Goal: Communication & Community: Answer question/provide support

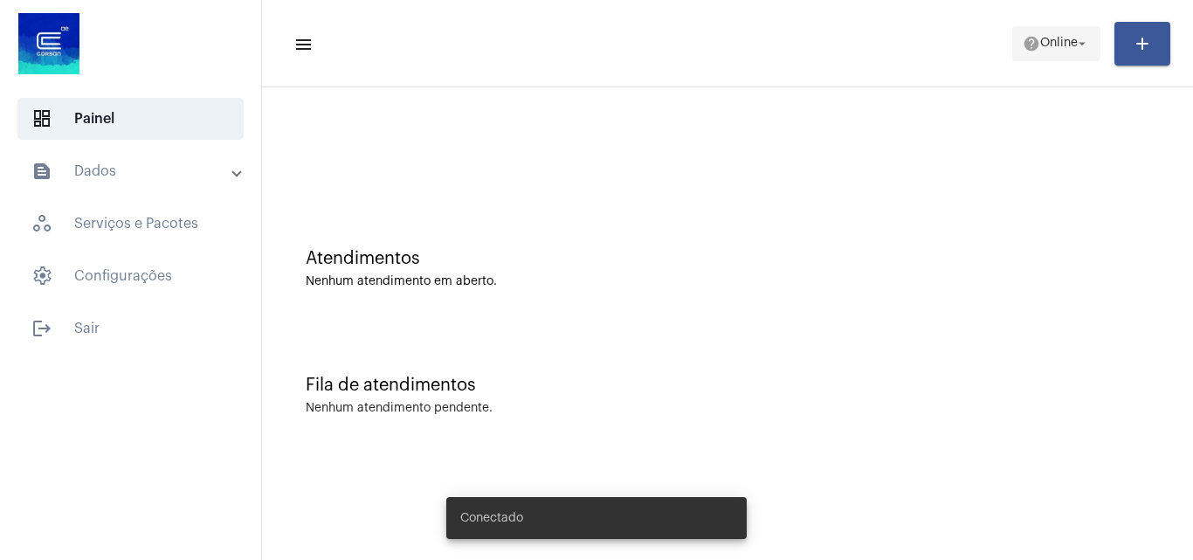
click at [1040, 38] on span "Online" at bounding box center [1059, 44] width 38 height 12
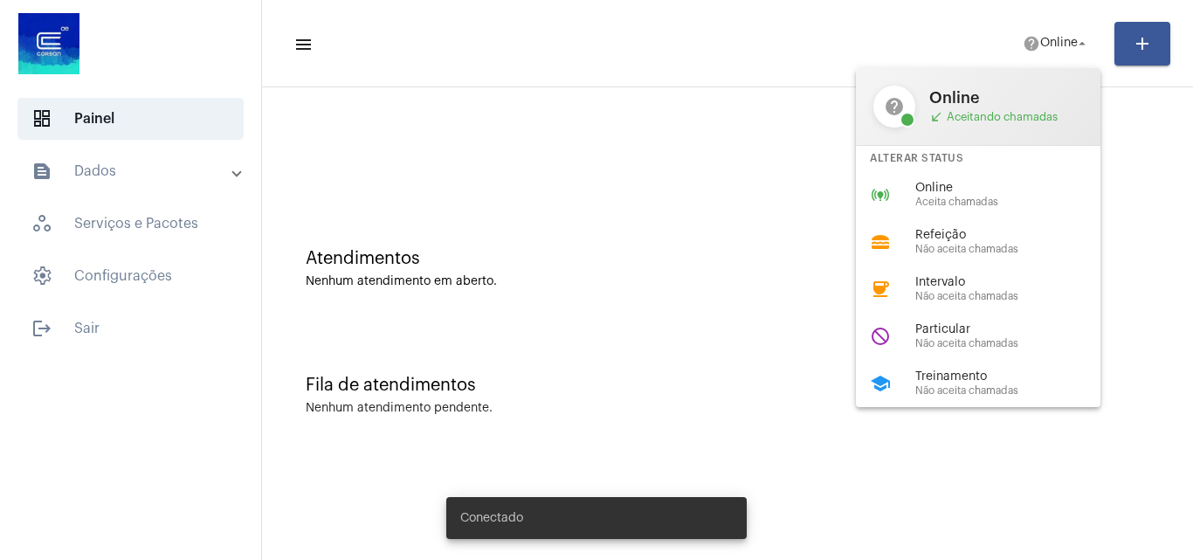
click at [922, 177] on div "online_prediction Online Aceita chamadas" at bounding box center [992, 194] width 273 height 47
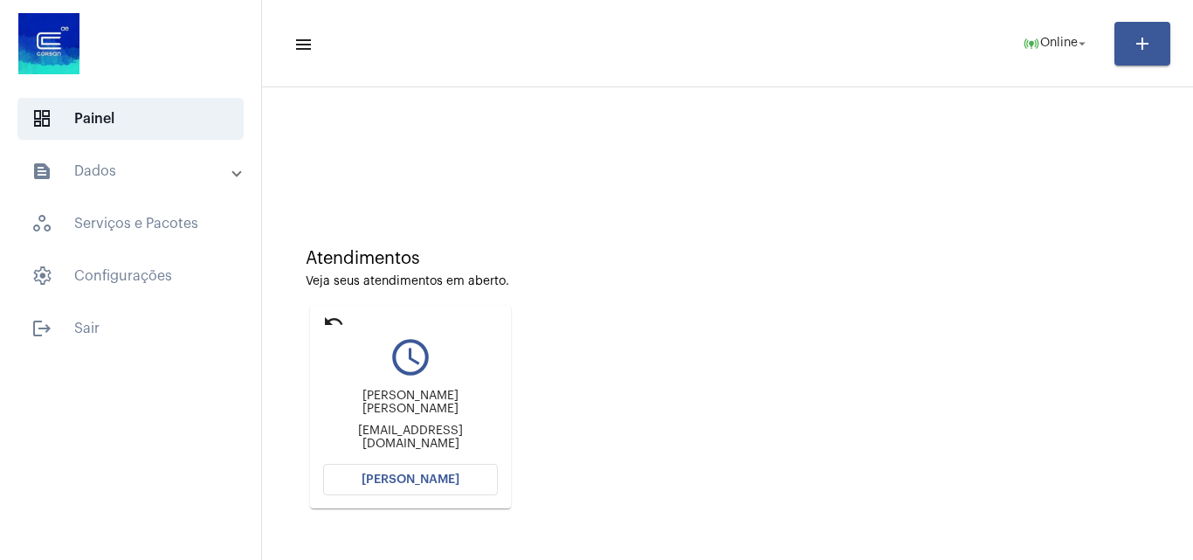
scroll to position [123, 0]
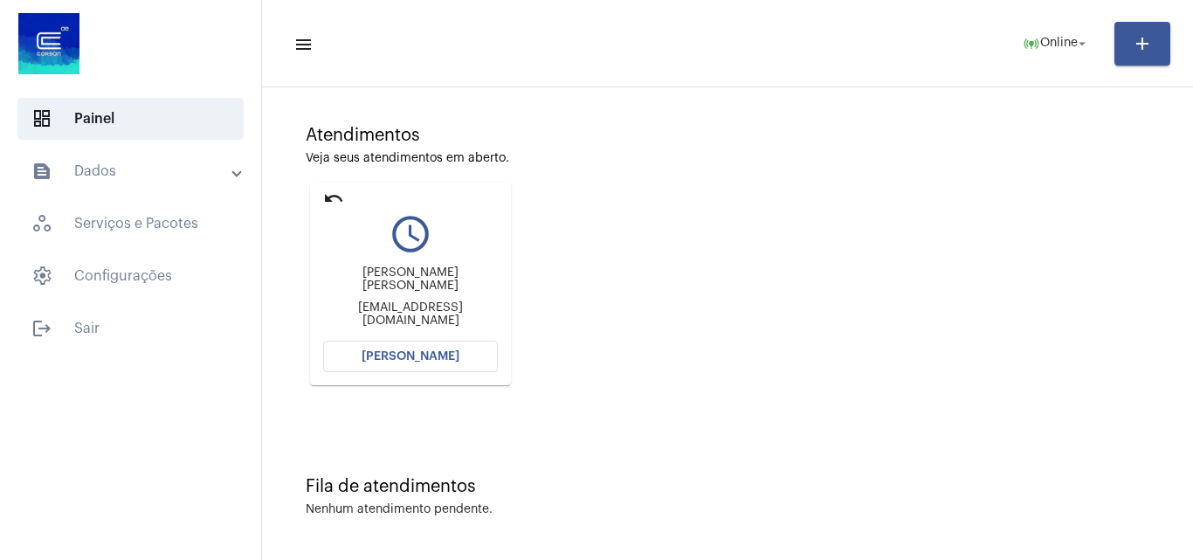
click at [429, 362] on button "[PERSON_NAME]" at bounding box center [410, 356] width 175 height 31
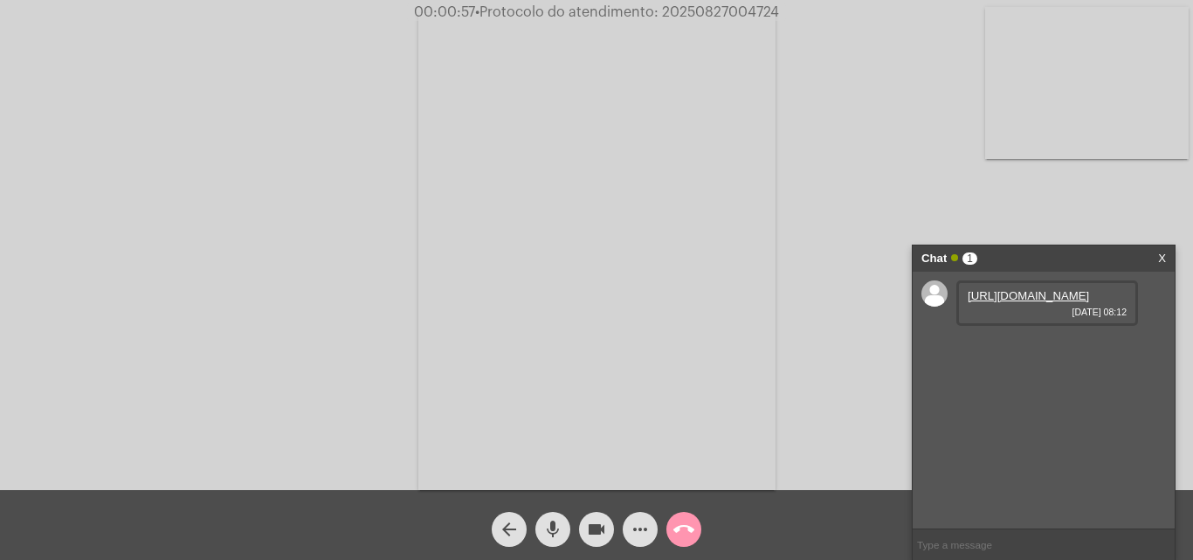
click at [1045, 302] on link "https://neft-transfer-bucket.s3.amazonaws.com/temp-f81e1022-7683-30e4-e436-a53c…" at bounding box center [1028, 295] width 121 height 13
click at [1038, 352] on link "https://neft-transfer-bucket.s3.amazonaws.com/temp-c71f796a-b5fd-ddae-a8b3-602d…" at bounding box center [1028, 345] width 121 height 13
click at [1027, 402] on link "https://neft-transfer-bucket.s3.amazonaws.com/temp-6d8b0fa2-fbb0-dbb9-fa1d-787b…" at bounding box center [1028, 395] width 121 height 13
click at [1090, 118] on video at bounding box center [1087, 83] width 204 height 152
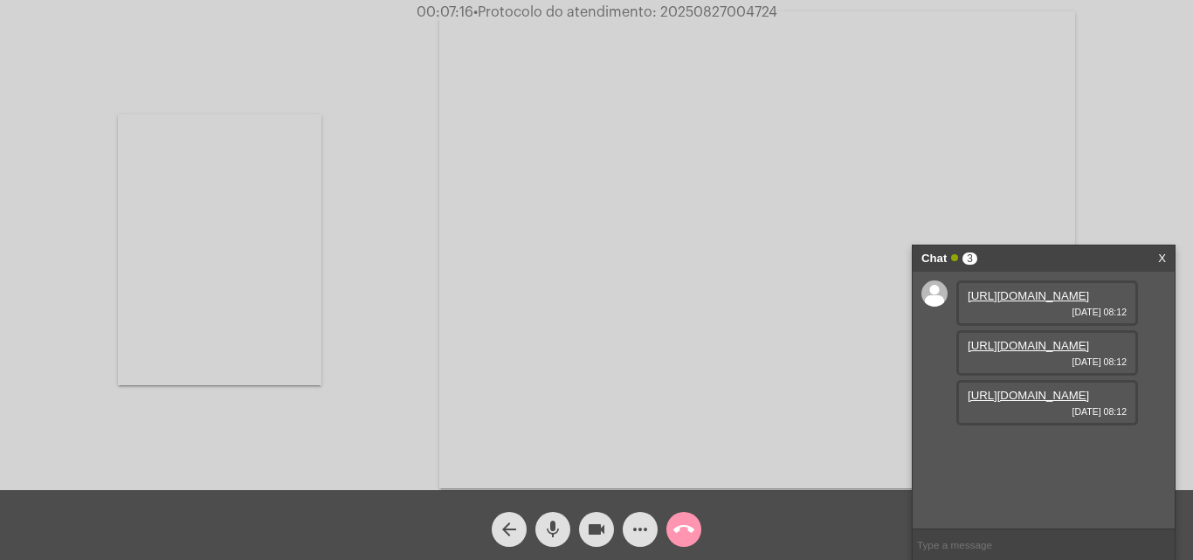
click at [231, 266] on video at bounding box center [220, 249] width 204 height 271
click at [643, 526] on mat-icon "more_horiz" at bounding box center [640, 529] width 21 height 21
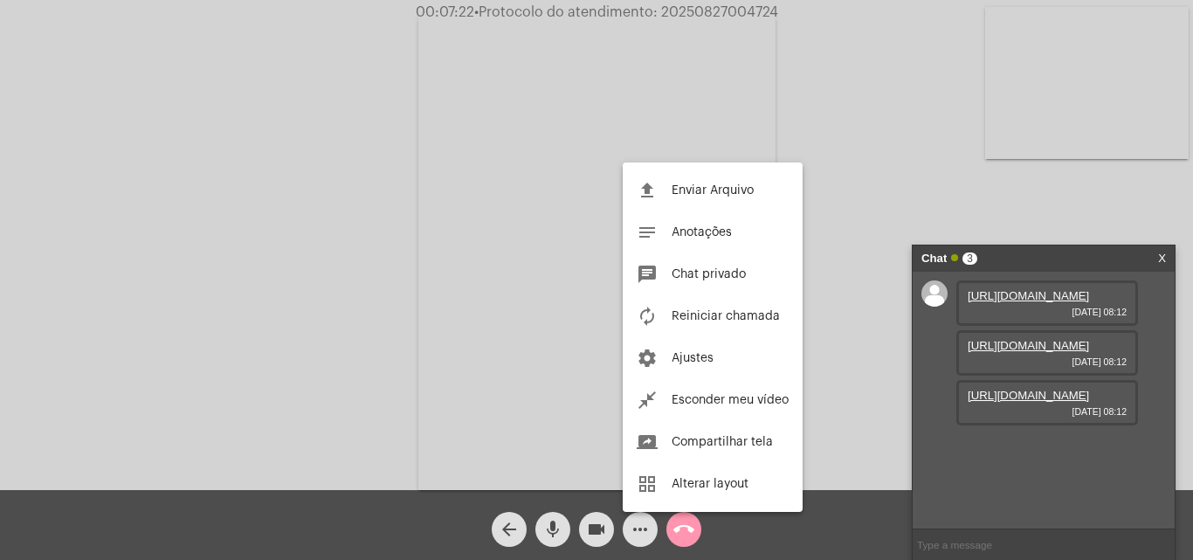
click at [855, 65] on div at bounding box center [596, 280] width 1193 height 560
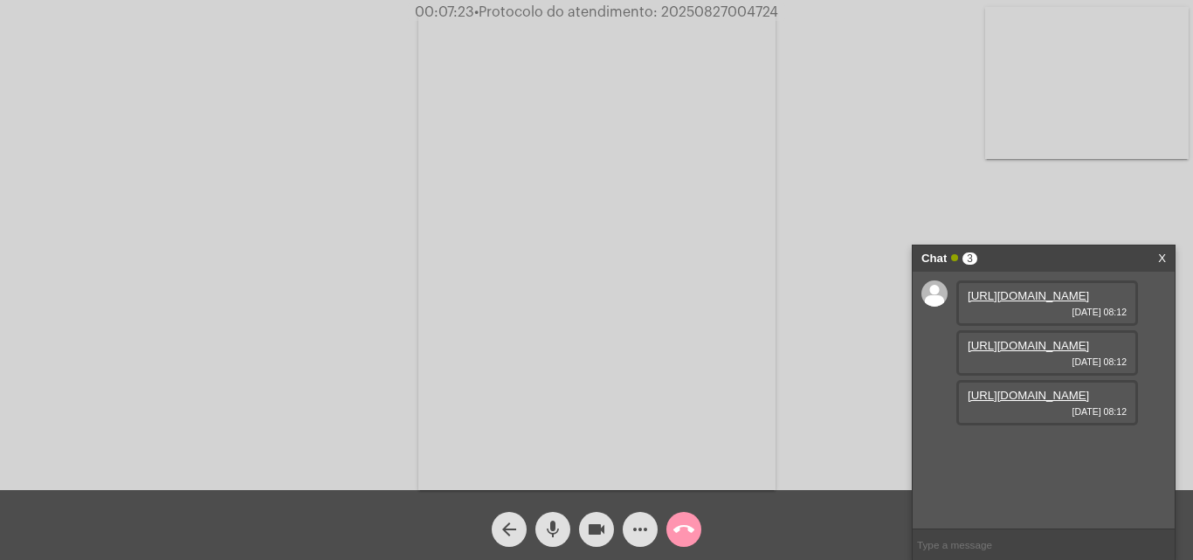
click at [633, 543] on span "more_horiz" at bounding box center [640, 529] width 21 height 35
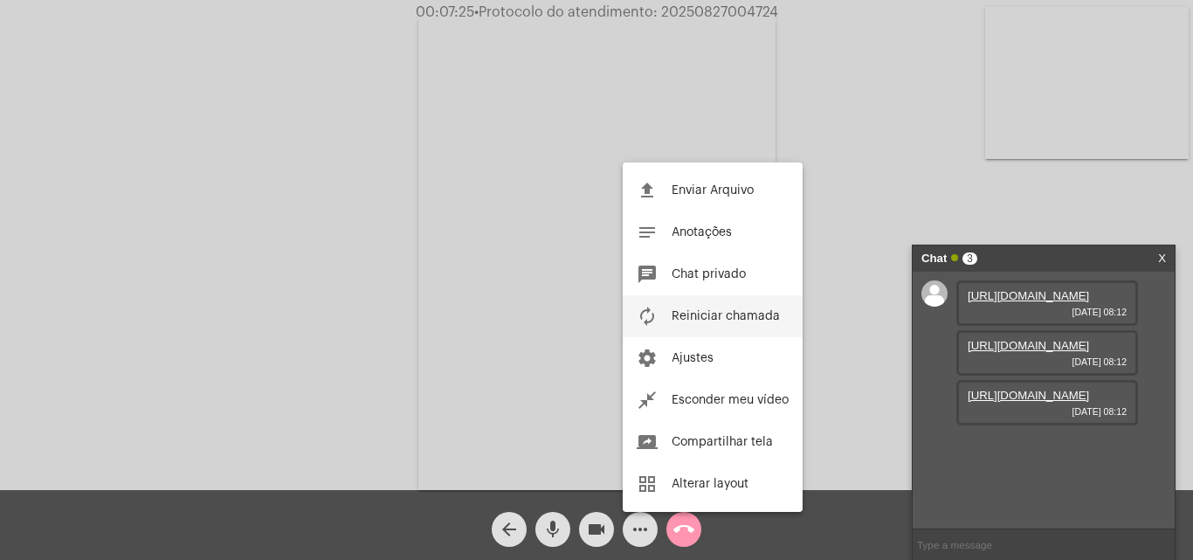
click at [721, 313] on span "Reiniciar chamada" at bounding box center [726, 316] width 108 height 12
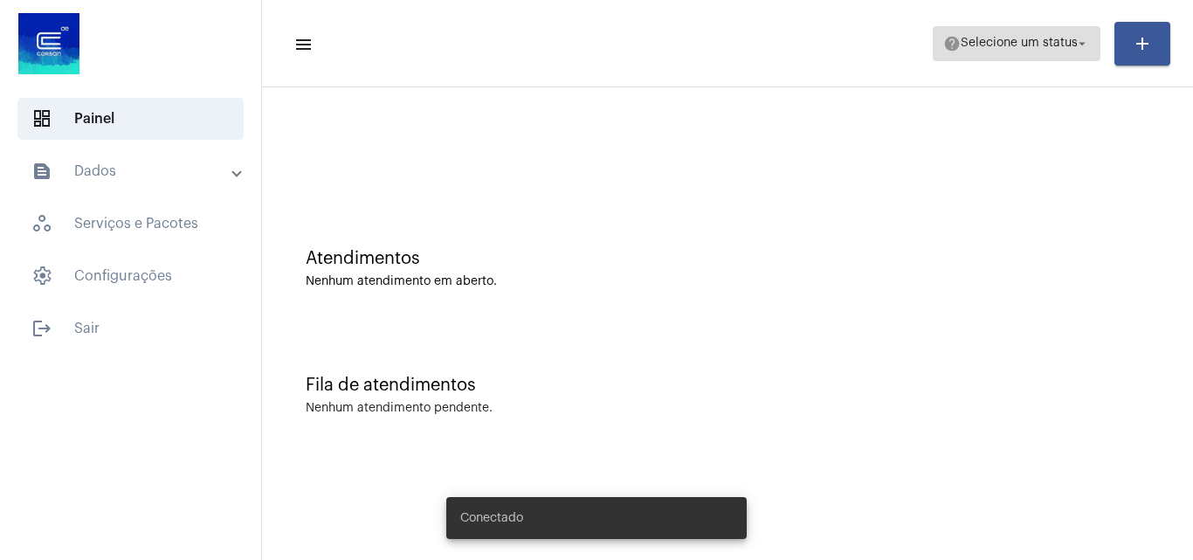
click at [1032, 42] on span "Selecione um status" at bounding box center [1019, 44] width 117 height 12
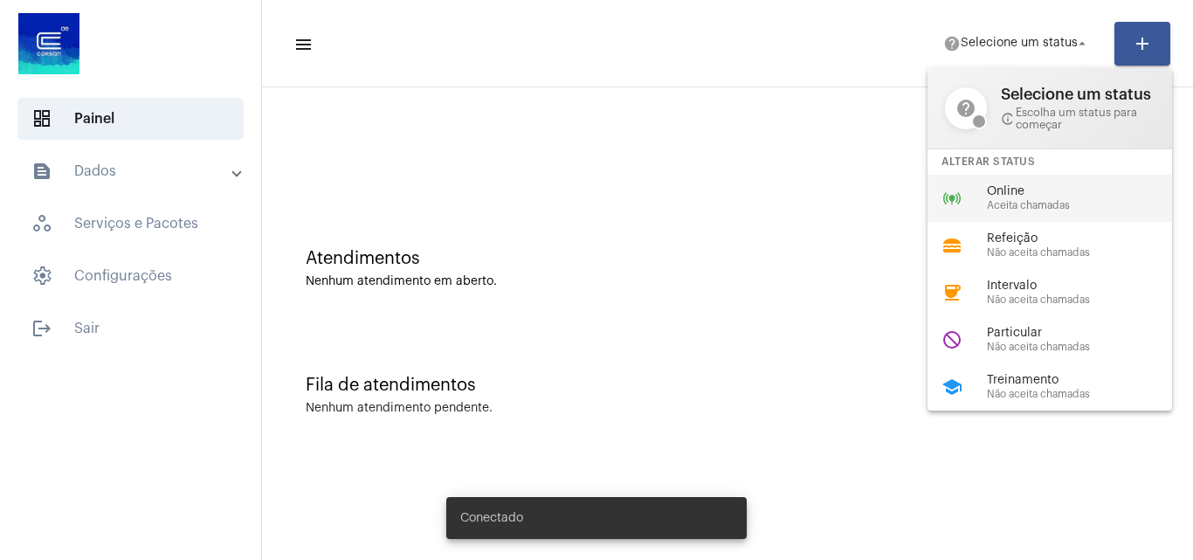
click at [1002, 202] on span "Aceita chamadas" at bounding box center [1086, 205] width 199 height 11
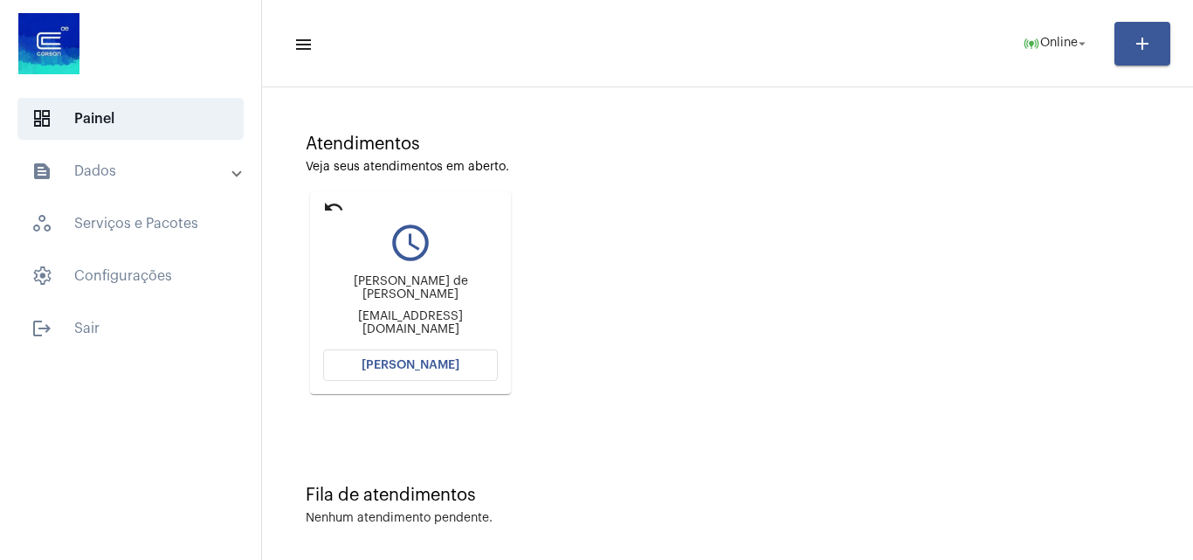
scroll to position [123, 0]
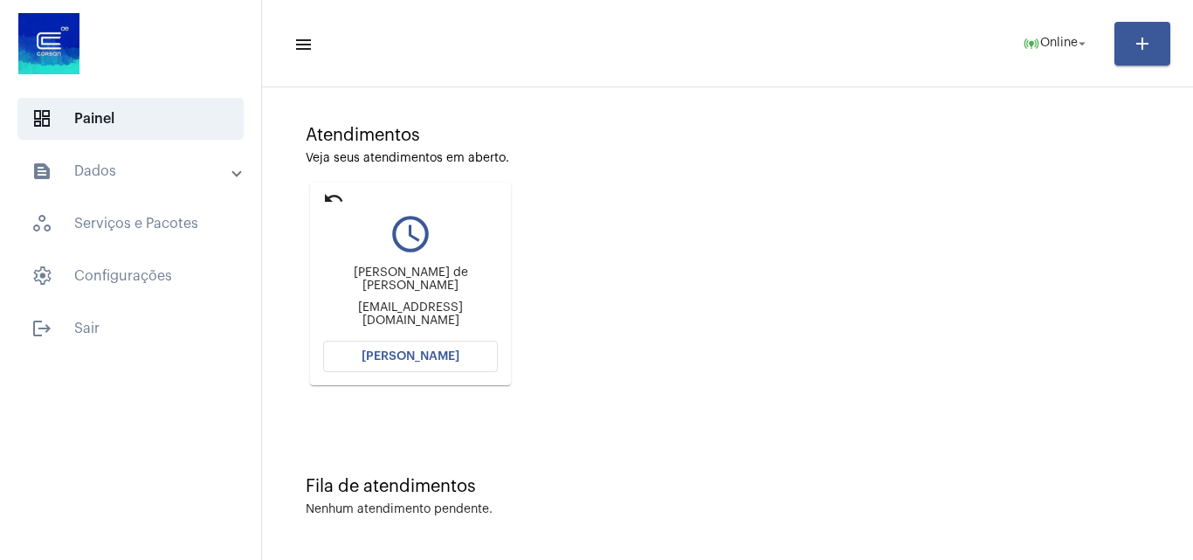
click at [335, 204] on mat-icon "undo" at bounding box center [333, 198] width 21 height 21
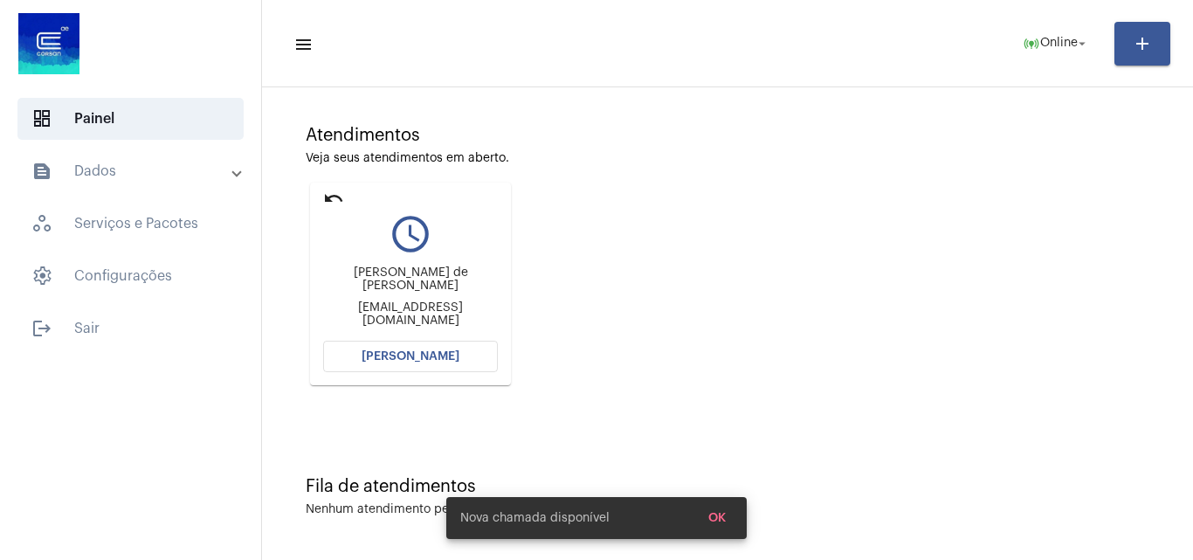
scroll to position [0, 0]
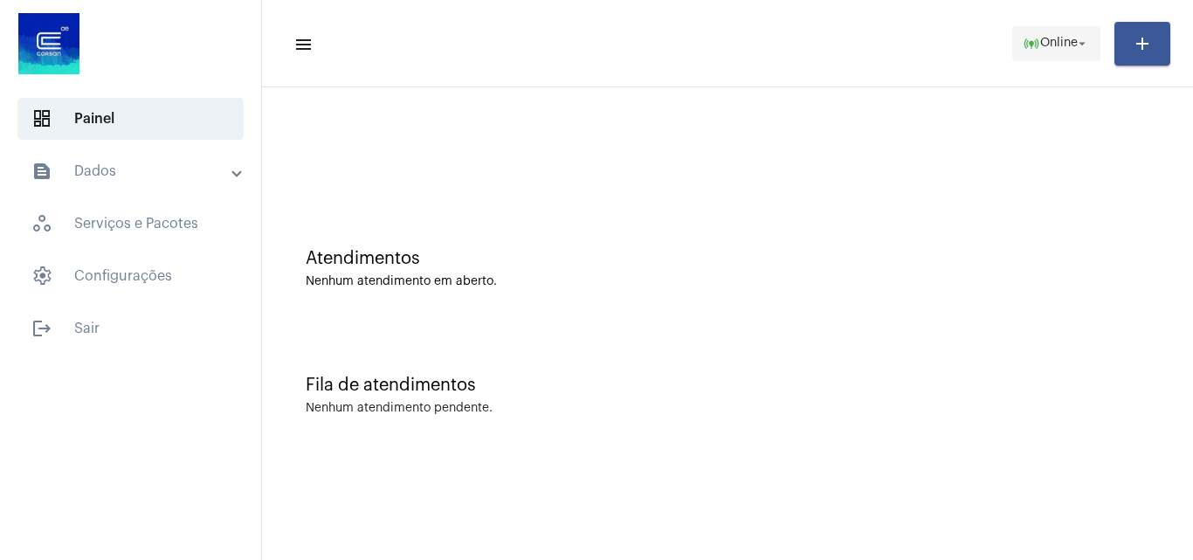
click at [1040, 39] on span "Online" at bounding box center [1059, 44] width 38 height 12
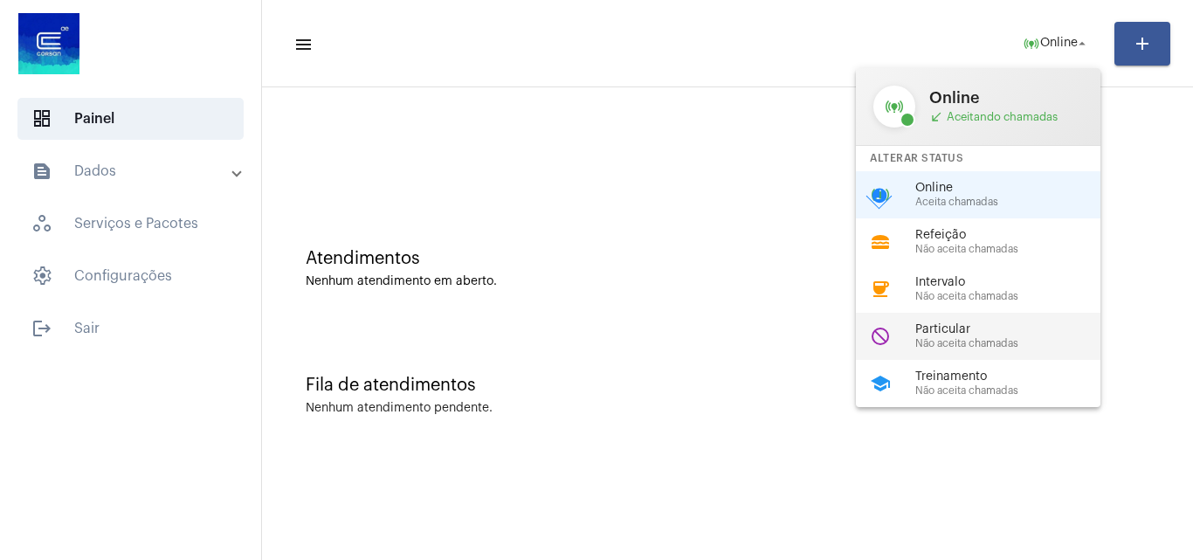
click at [939, 343] on span "Não aceita chamadas" at bounding box center [1014, 343] width 199 height 11
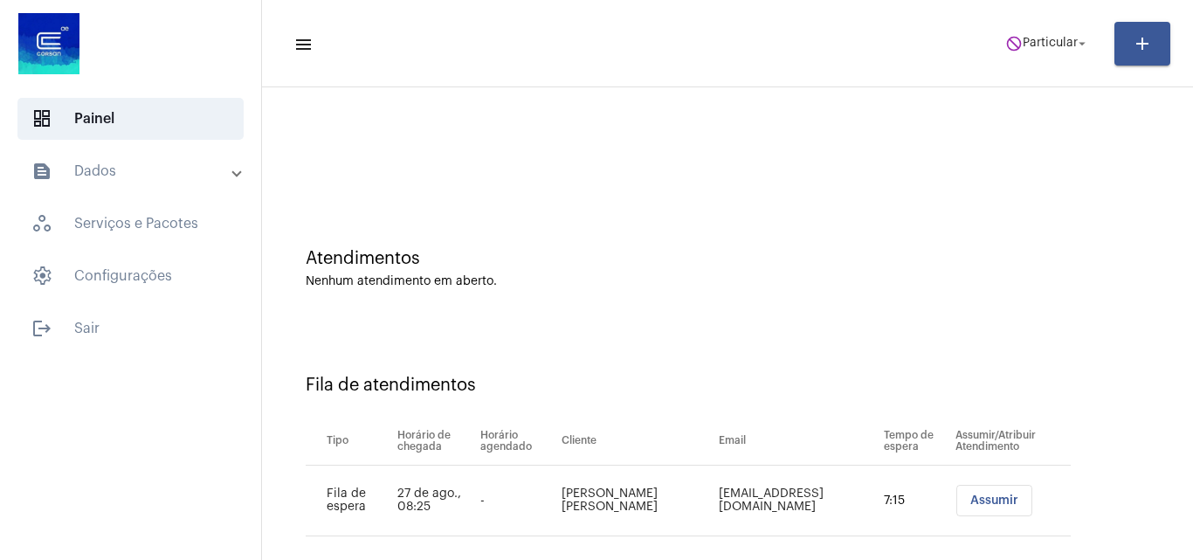
click at [979, 489] on button "Assumir" at bounding box center [994, 500] width 76 height 31
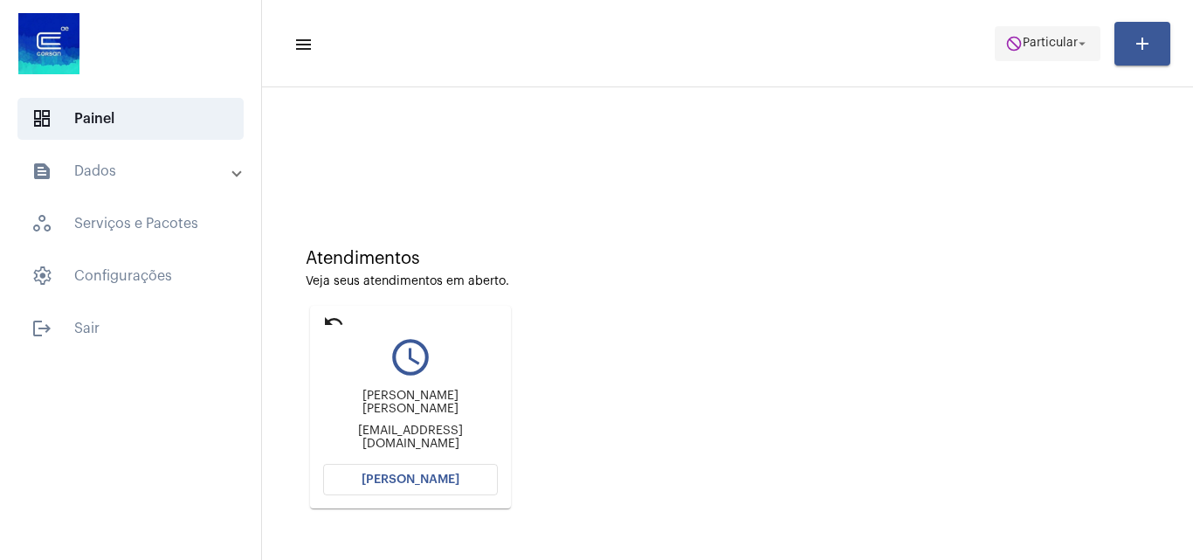
click at [1046, 45] on span "Particular" at bounding box center [1050, 44] width 55 height 12
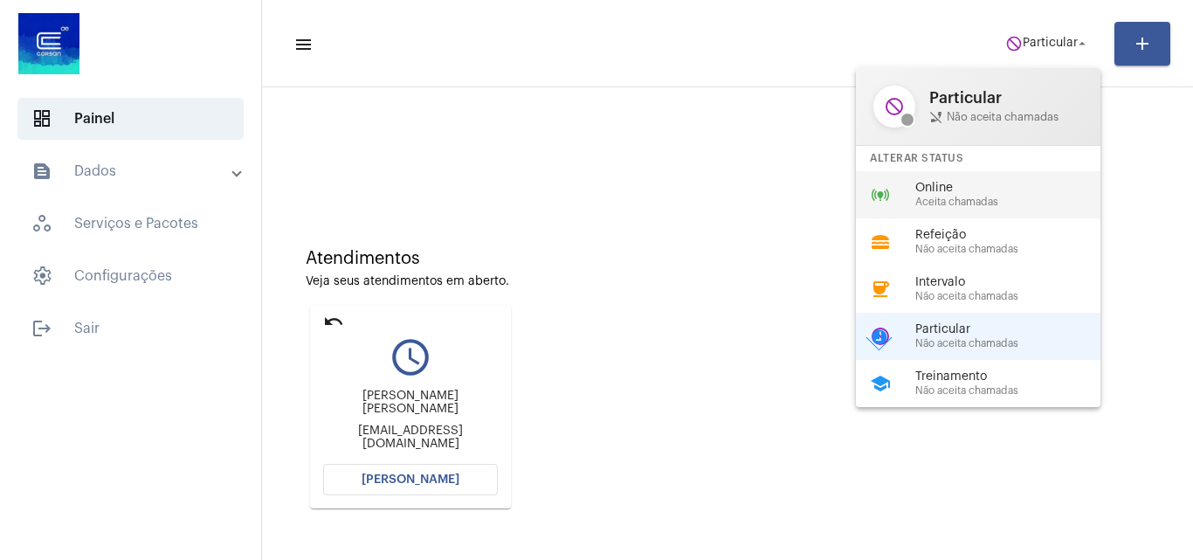
click at [977, 178] on div "online_prediction Online Aceita chamadas" at bounding box center [992, 194] width 273 height 47
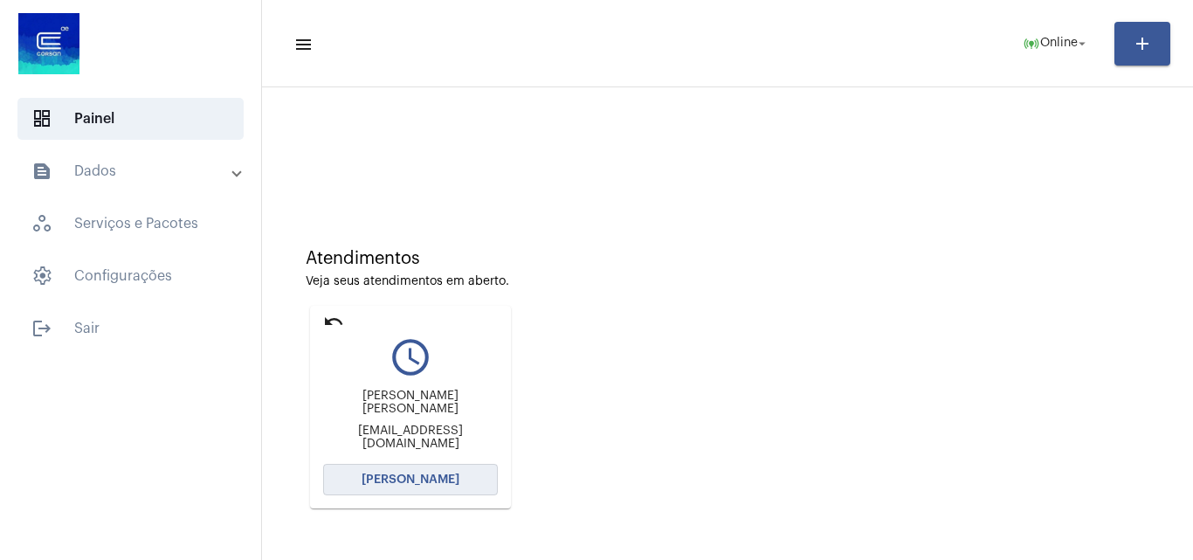
click at [406, 490] on button "[PERSON_NAME]" at bounding box center [410, 479] width 175 height 31
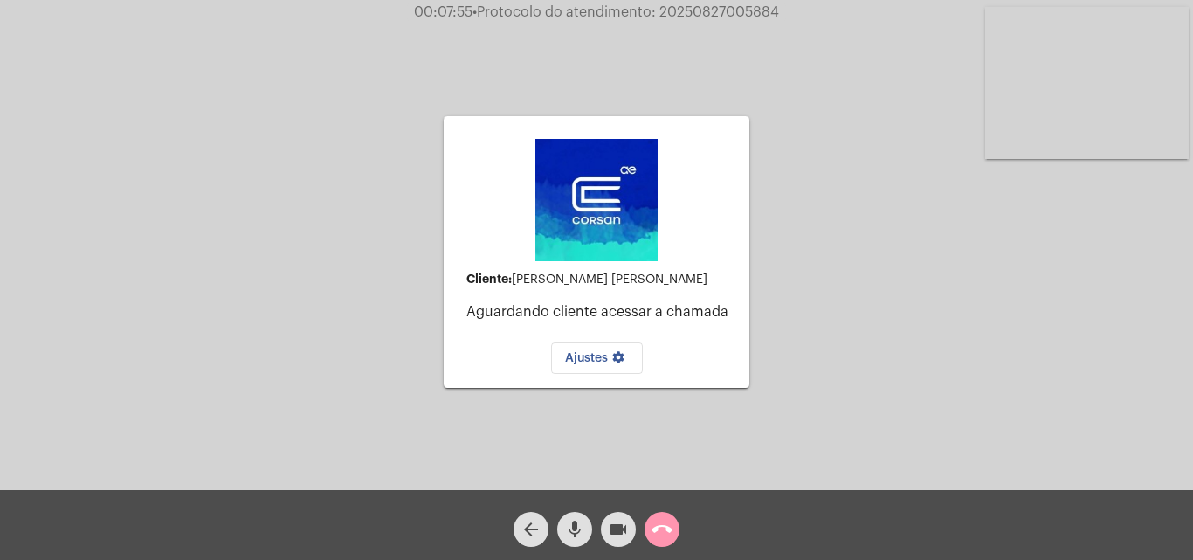
click at [735, 11] on span "• Protocolo do atendimento: 20250827005884" at bounding box center [626, 12] width 307 height 14
copy span "20250827005884"
click at [787, 246] on div "Cliente: Ariane Esquiavao da Silveira Aguardando cliente acessar a chamada Ajus…" at bounding box center [597, 249] width 1190 height 490
click at [673, 518] on button "call_end" at bounding box center [662, 529] width 35 height 35
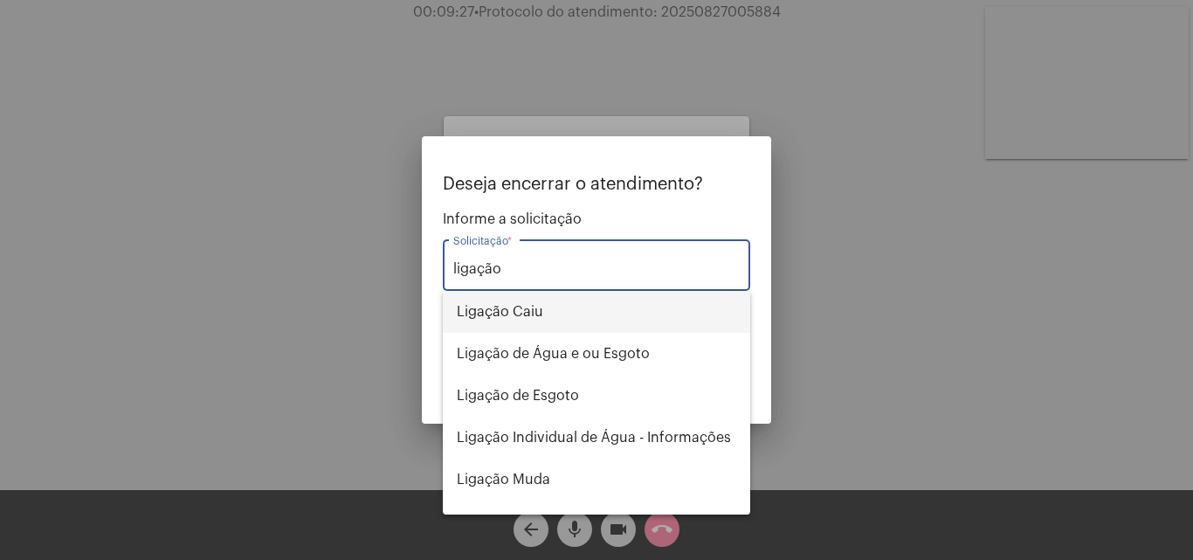
click at [575, 312] on span "Ligação Caiu" at bounding box center [596, 312] width 279 height 42
type input "Ligação Caiu"
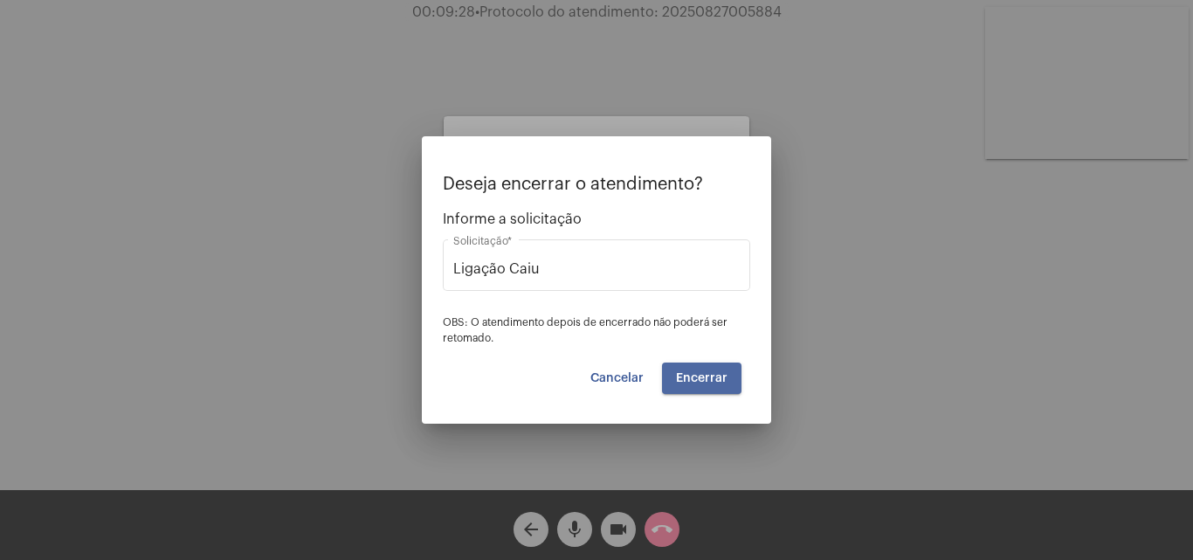
click at [716, 383] on span "Encerrar" at bounding box center [702, 378] width 52 height 12
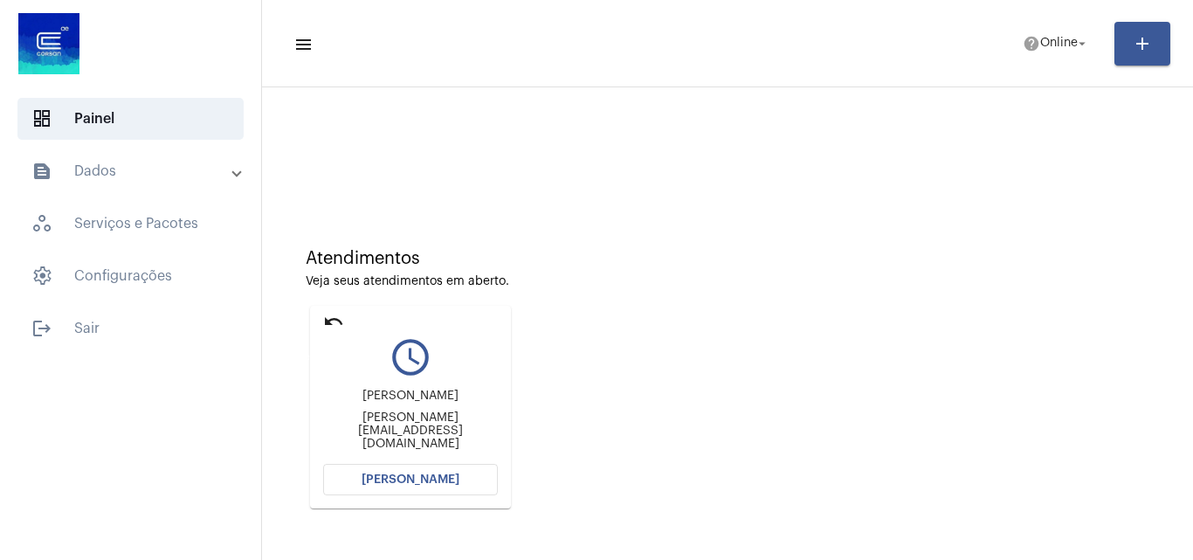
click at [340, 320] on mat-icon "undo" at bounding box center [333, 321] width 21 height 21
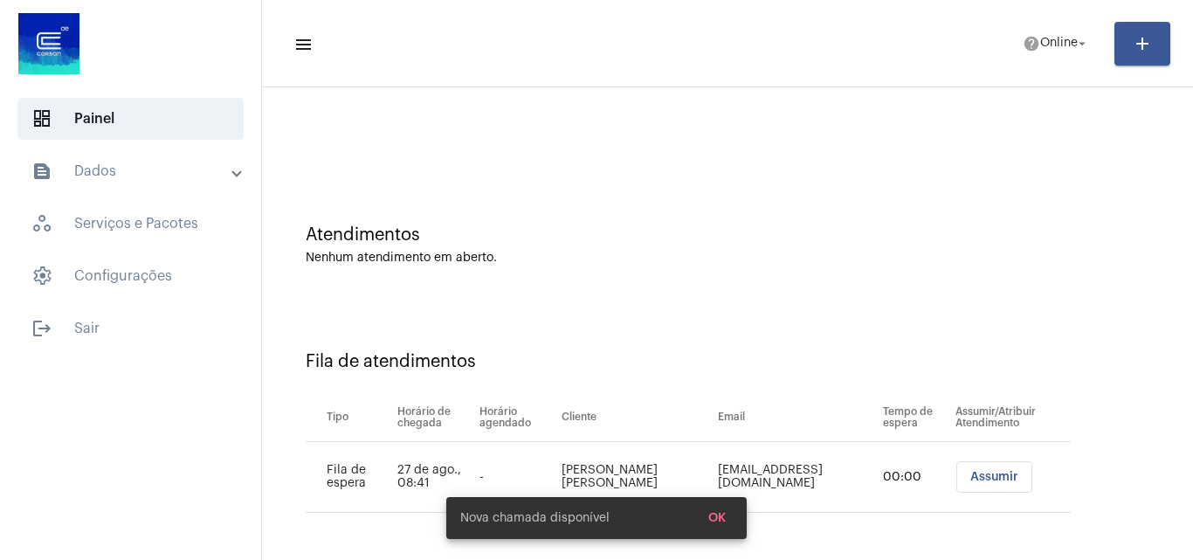
scroll to position [24, 0]
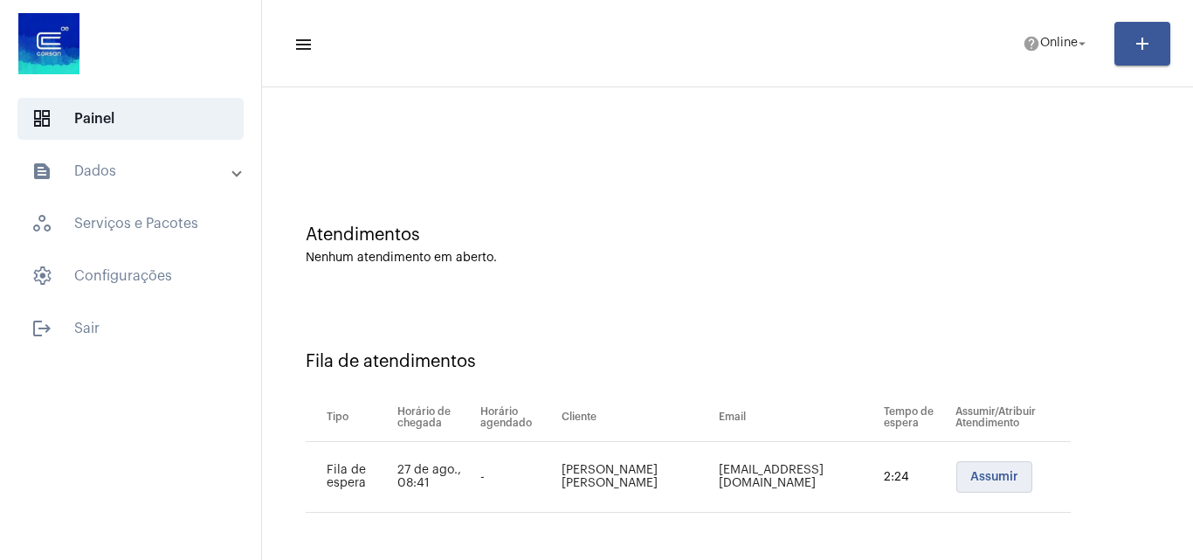
click at [975, 476] on span "Assumir" at bounding box center [994, 477] width 48 height 12
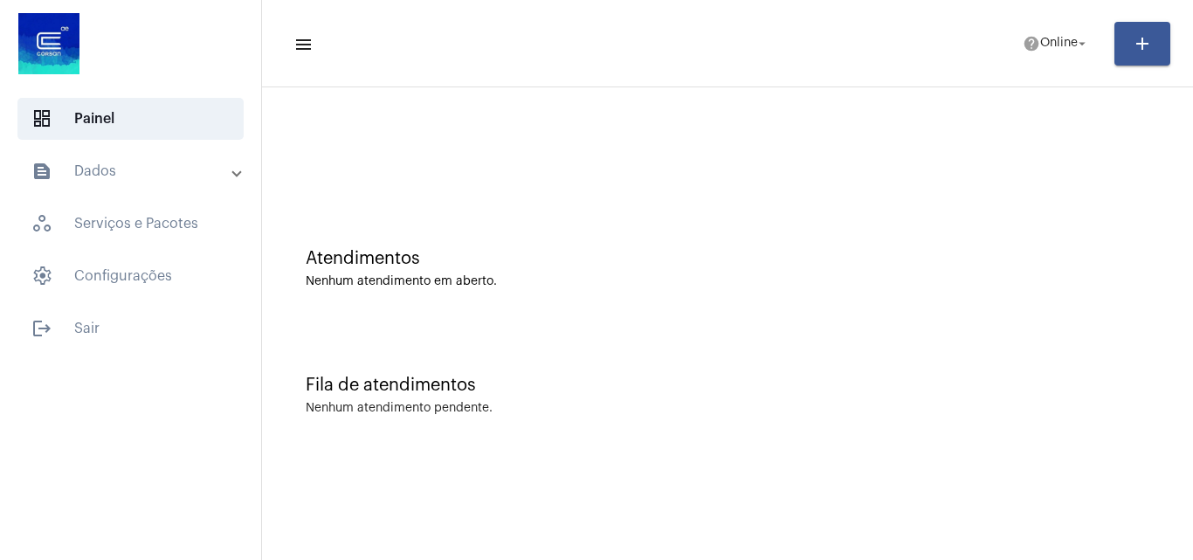
scroll to position [0, 0]
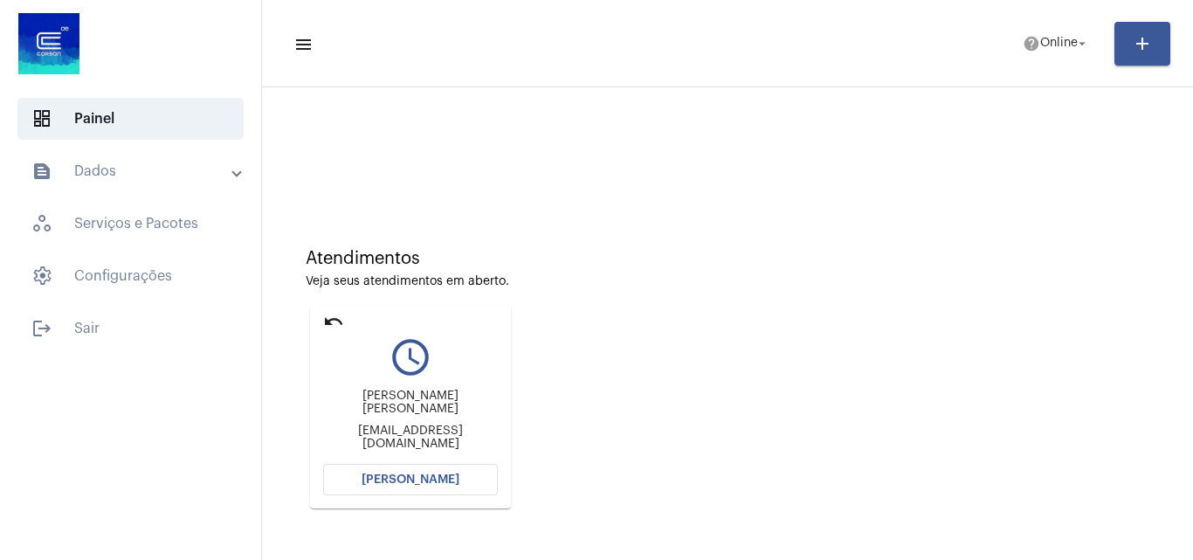
click at [420, 476] on span "[PERSON_NAME]" at bounding box center [411, 479] width 98 height 12
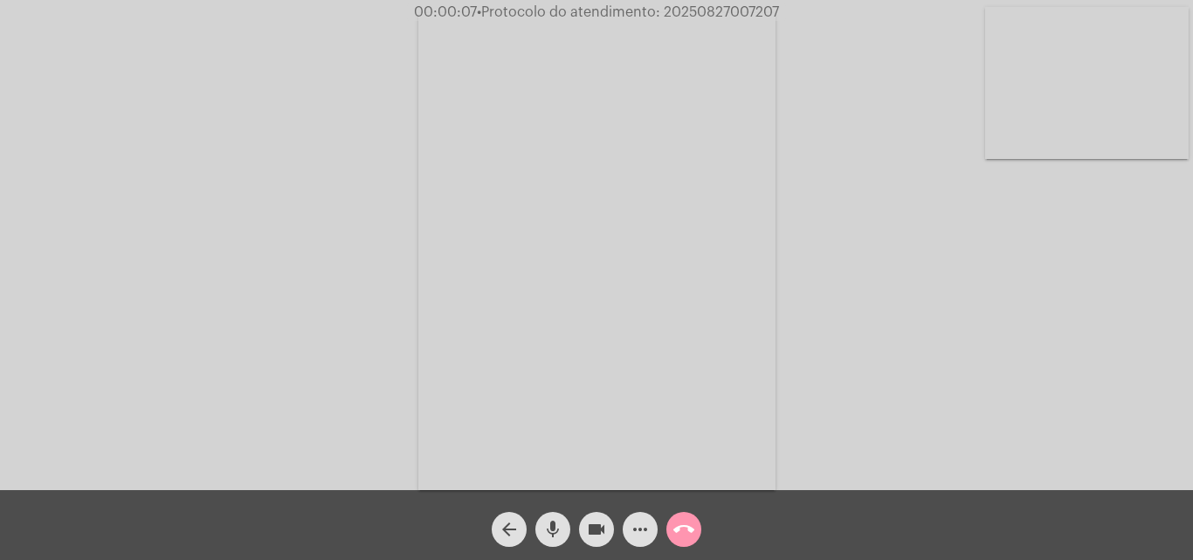
click at [648, 537] on mat-icon "more_horiz" at bounding box center [640, 529] width 21 height 21
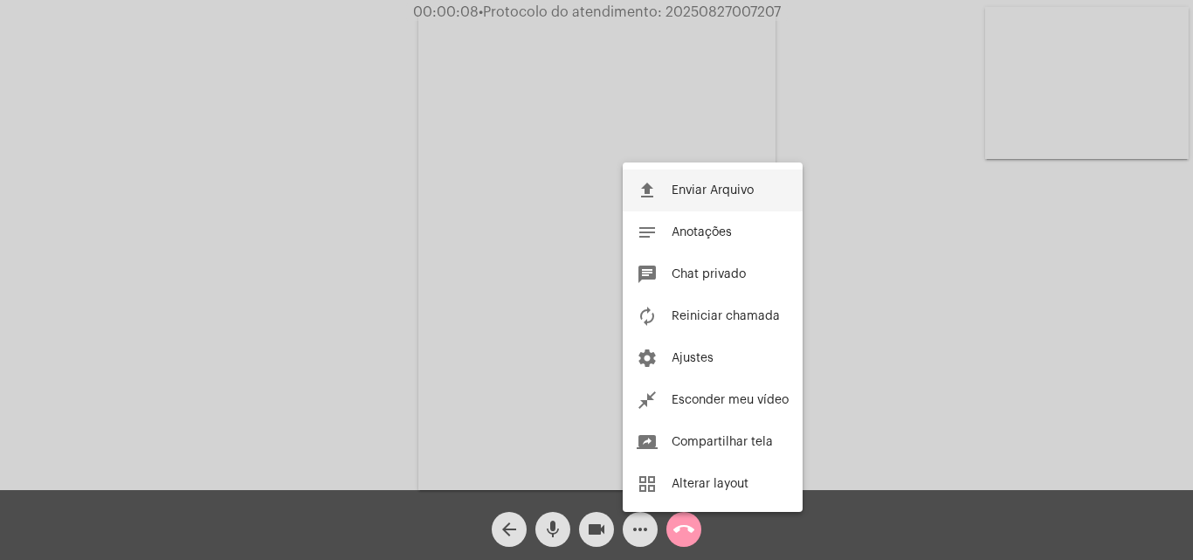
click at [704, 205] on button "file_upload Enviar Arquivo" at bounding box center [713, 190] width 180 height 42
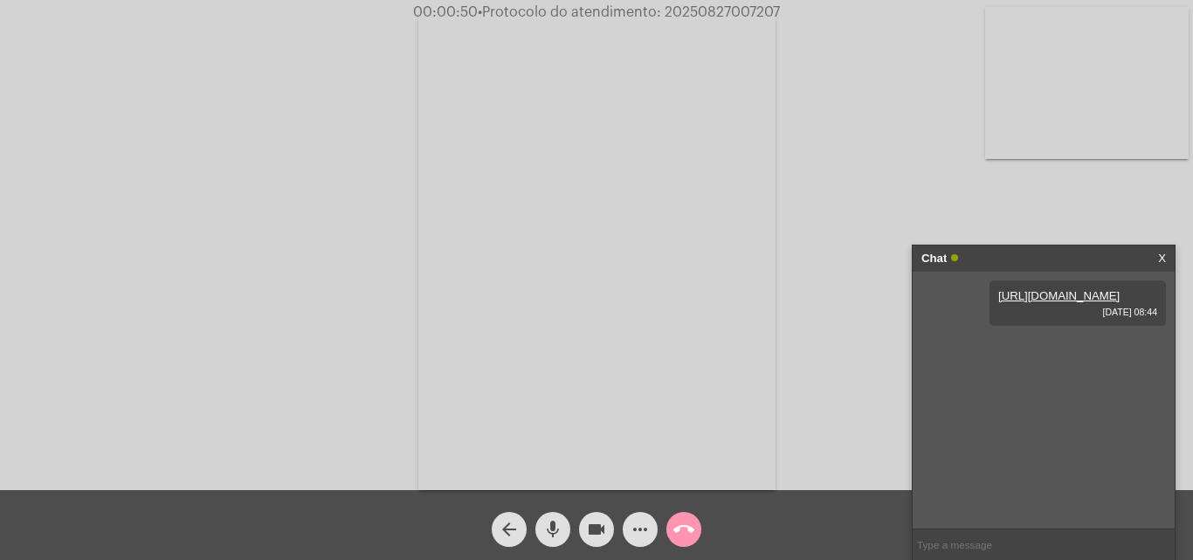
click at [1015, 537] on input "text" at bounding box center [1044, 544] width 262 height 31
paste input "20250827005884"
type input "20250827005884"
click at [689, 535] on mat-icon "call_end" at bounding box center [683, 529] width 21 height 21
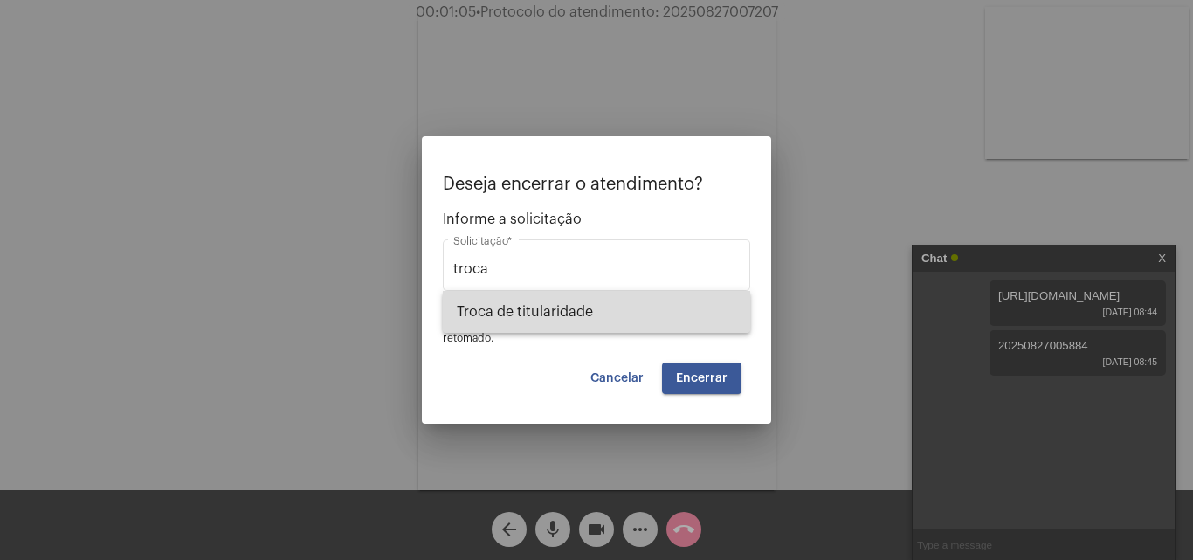
click at [626, 314] on span "Troca de titularidade" at bounding box center [596, 312] width 279 height 42
type input "Troca de titularidade"
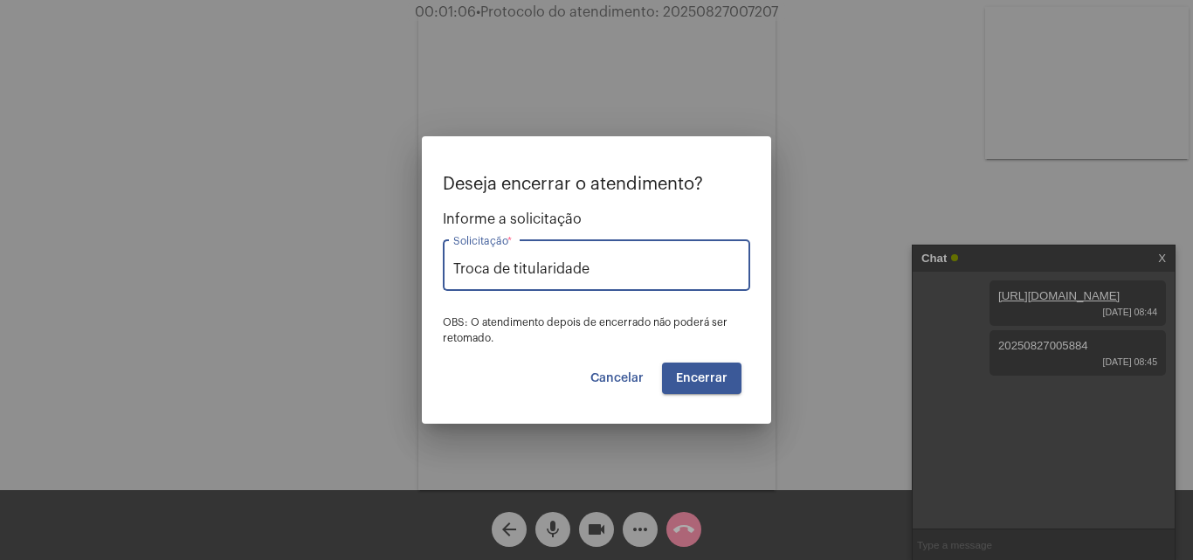
click at [704, 373] on span "Encerrar" at bounding box center [702, 378] width 52 height 12
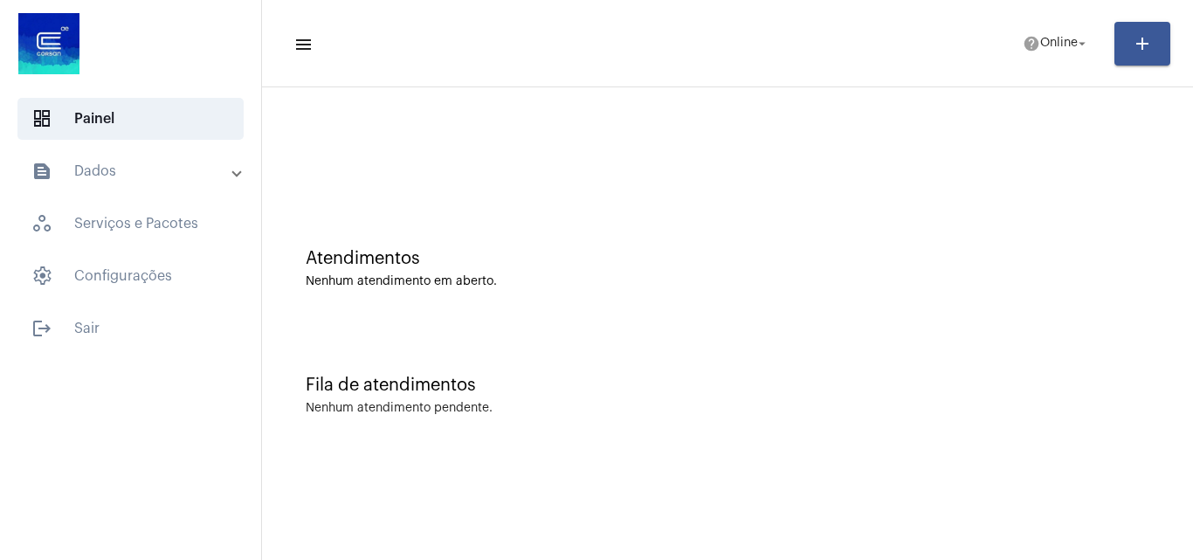
click at [173, 176] on mat-panel-title "text_snippet_outlined Dados" at bounding box center [132, 171] width 202 height 21
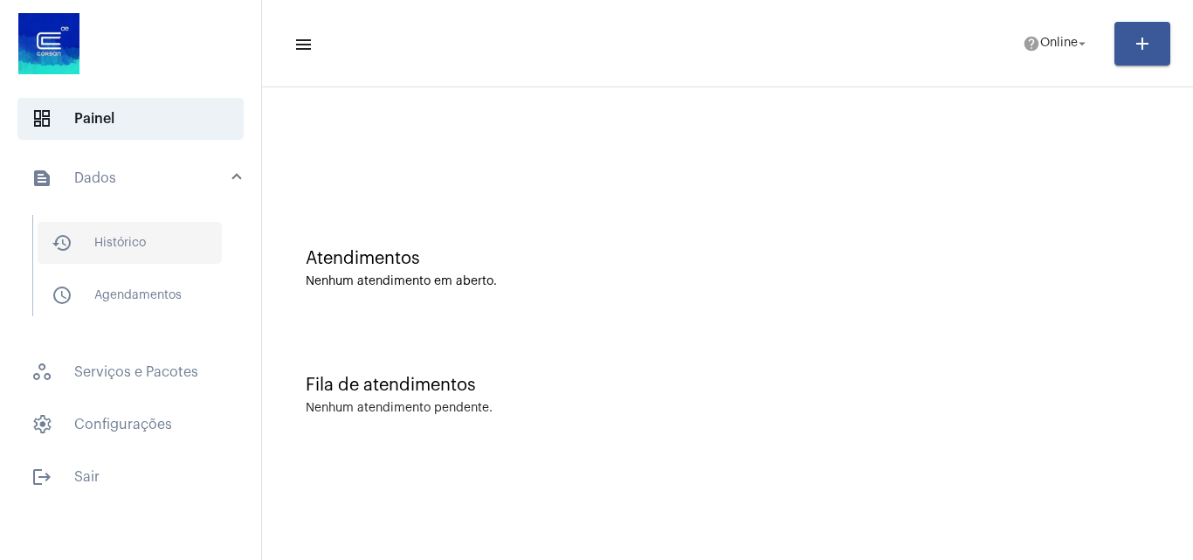
click at [198, 250] on span "history_outlined Histórico" at bounding box center [130, 243] width 184 height 42
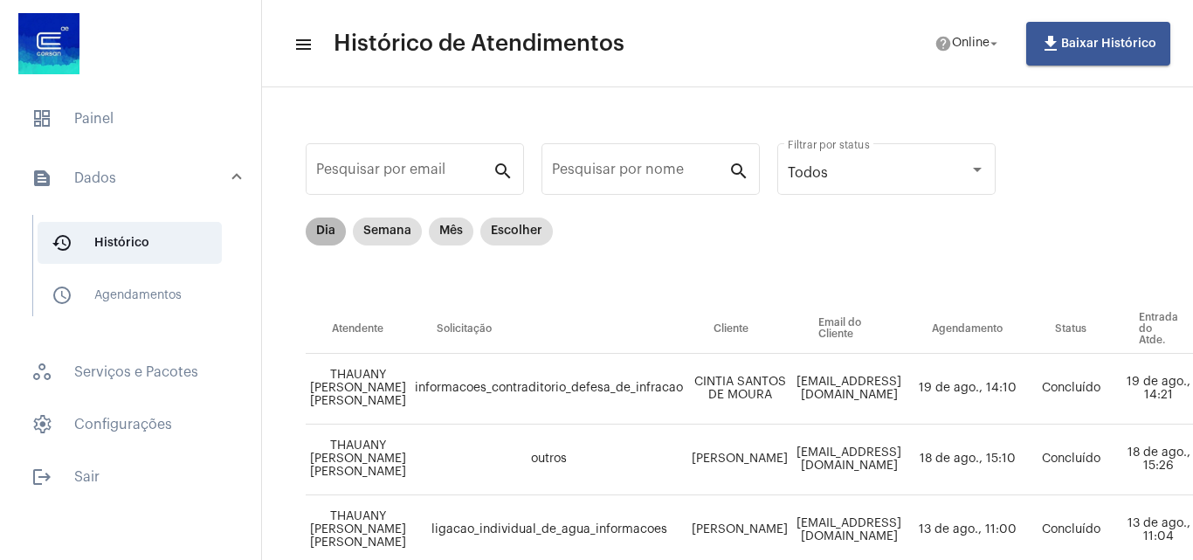
click at [319, 231] on mat-chip "Dia" at bounding box center [326, 231] width 40 height 28
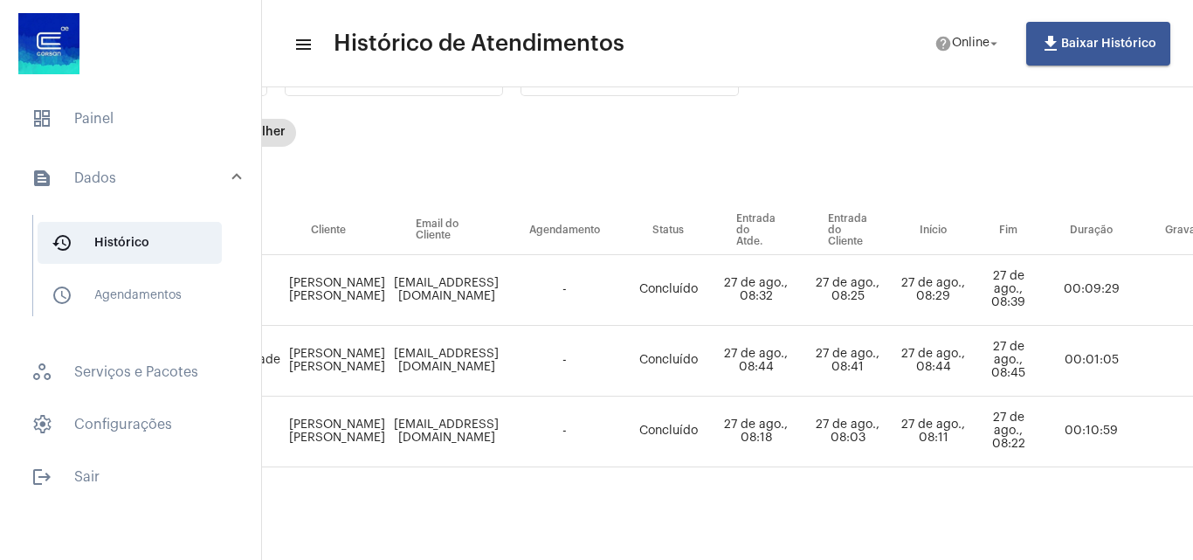
scroll to position [112, 652]
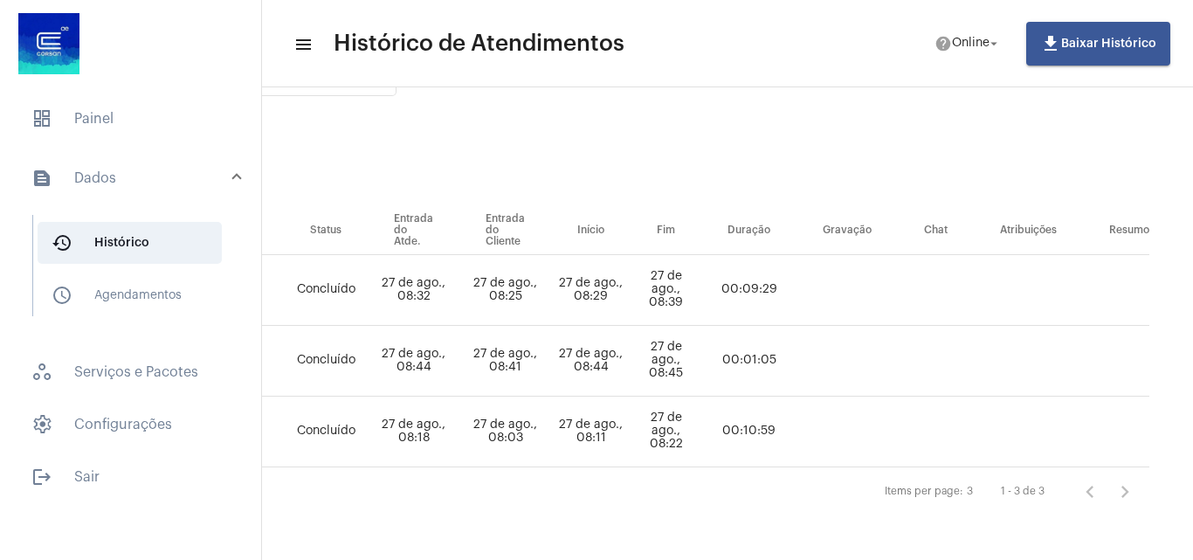
drag, startPoint x: 902, startPoint y: 537, endPoint x: 850, endPoint y: 538, distance: 52.4
click at [853, 538] on mat-sidenav-content "menu Histórico de Atendimentos help Online arrow_drop_down file_download Baixar…" at bounding box center [727, 280] width 931 height 560
click at [824, 540] on mat-sidenav-content "menu Histórico de Atendimentos help Online arrow_drop_down file_download Baixar…" at bounding box center [727, 280] width 931 height 560
drag, startPoint x: 783, startPoint y: 552, endPoint x: 757, endPoint y: 553, distance: 26.2
click at [757, 553] on mat-sidenav-content "menu Histórico de Atendimentos help Online arrow_drop_down file_download Baixar…" at bounding box center [727, 280] width 931 height 560
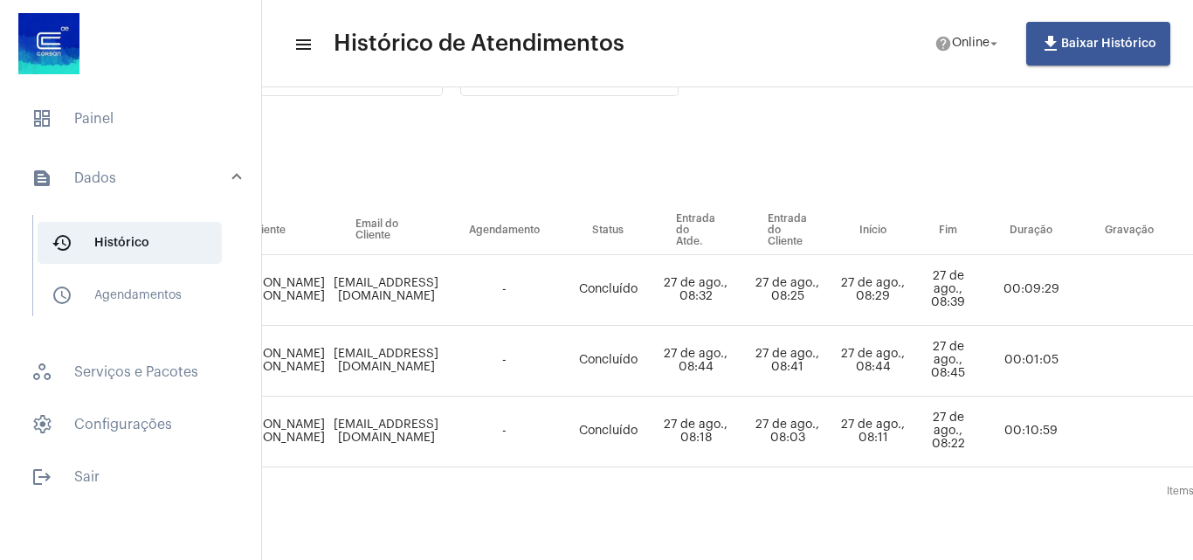
scroll to position [112, 0]
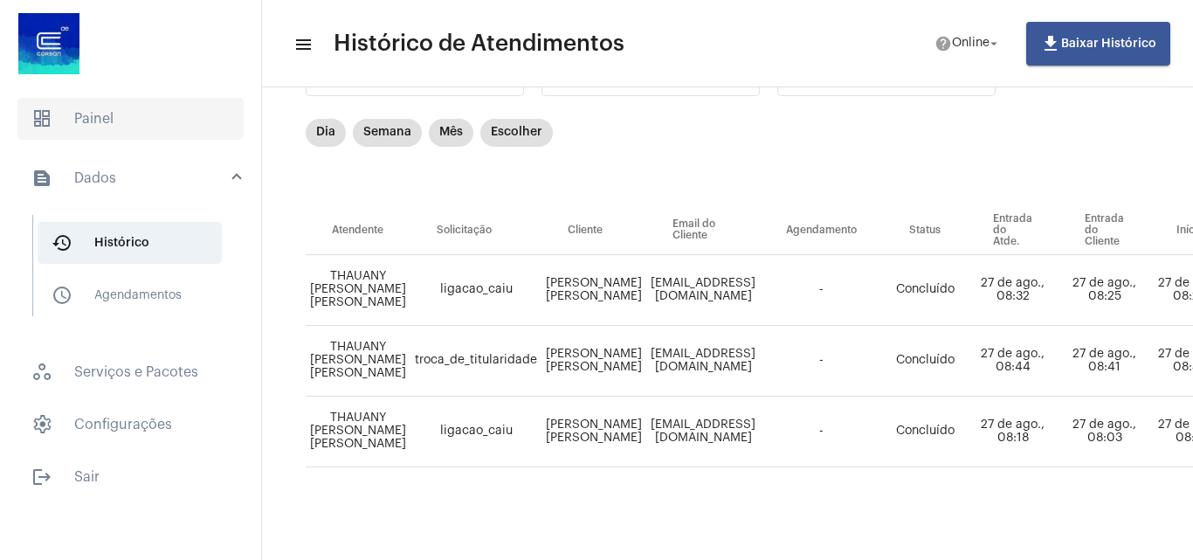
click at [152, 131] on span "dashboard Painel" at bounding box center [130, 119] width 226 height 42
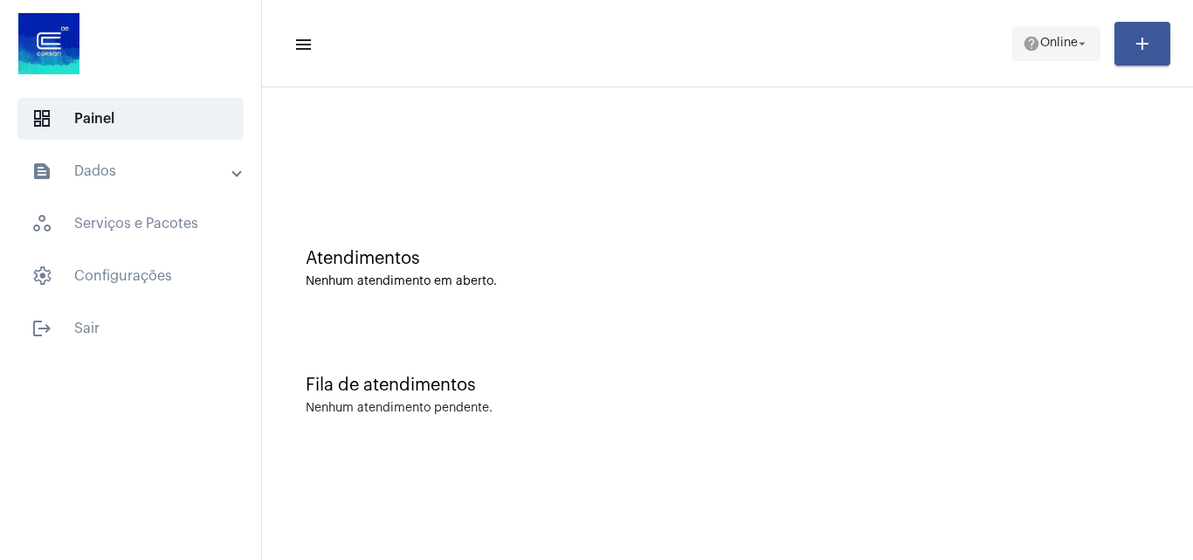
click at [1062, 47] on span "Online" at bounding box center [1059, 44] width 38 height 12
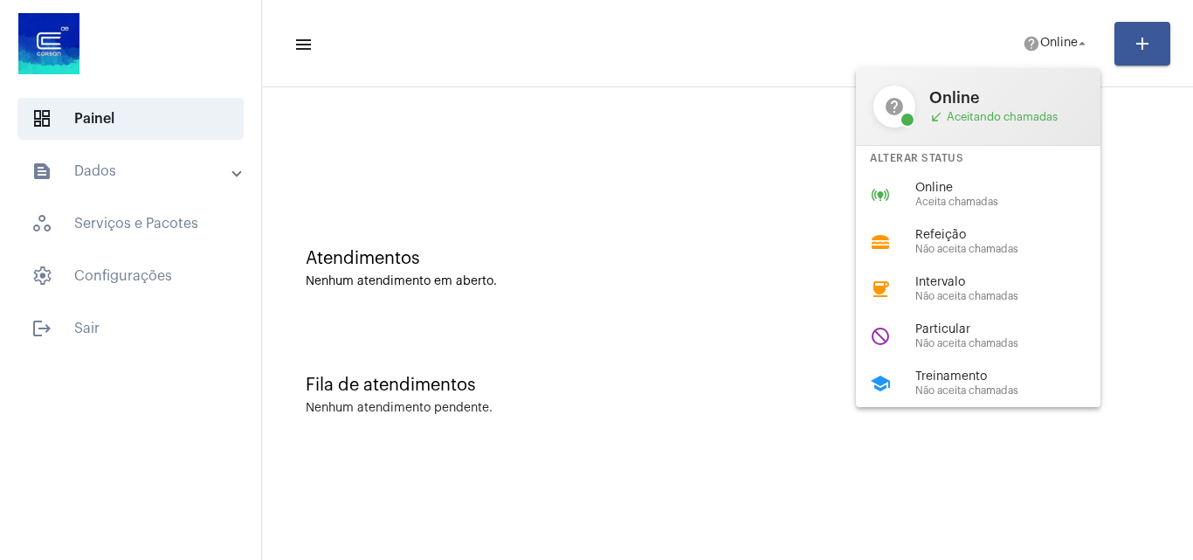
click at [555, 128] on div at bounding box center [596, 280] width 1193 height 560
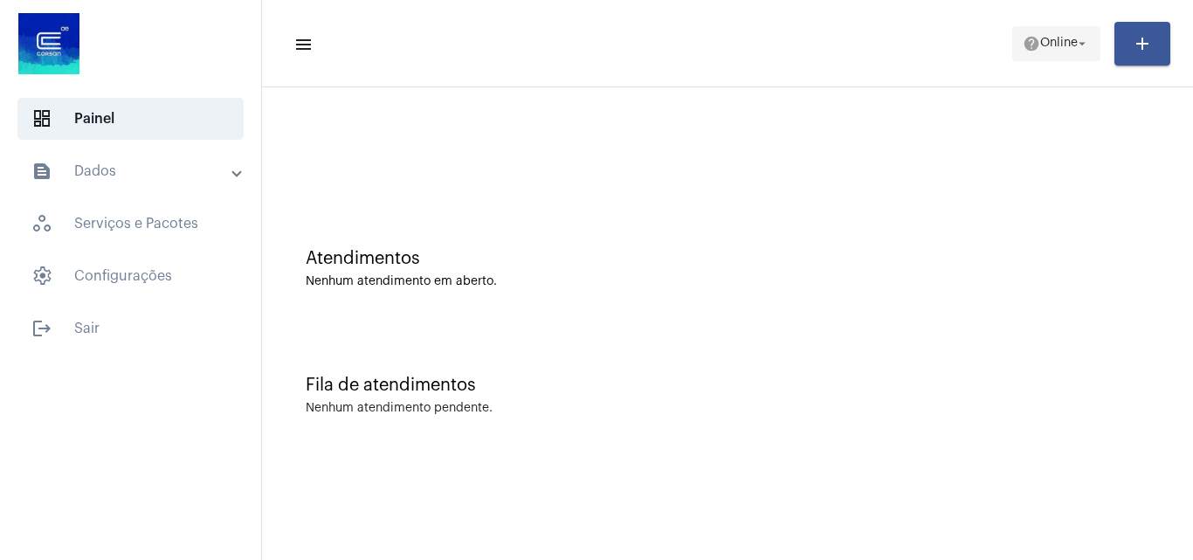
click at [1070, 42] on span "Online" at bounding box center [1059, 44] width 38 height 12
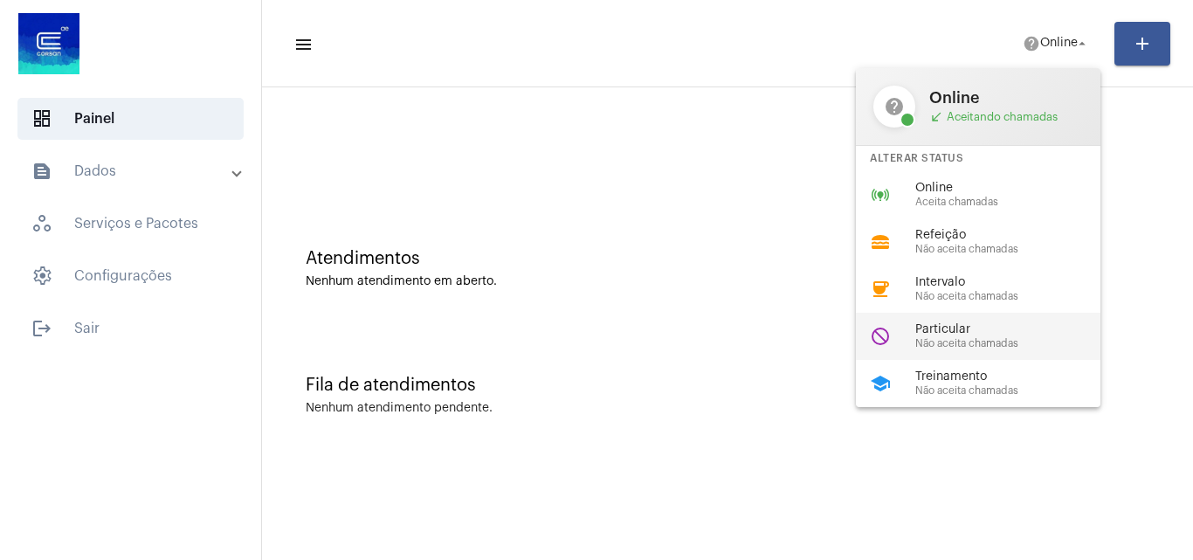
click at [979, 344] on span "Não aceita chamadas" at bounding box center [1014, 343] width 199 height 11
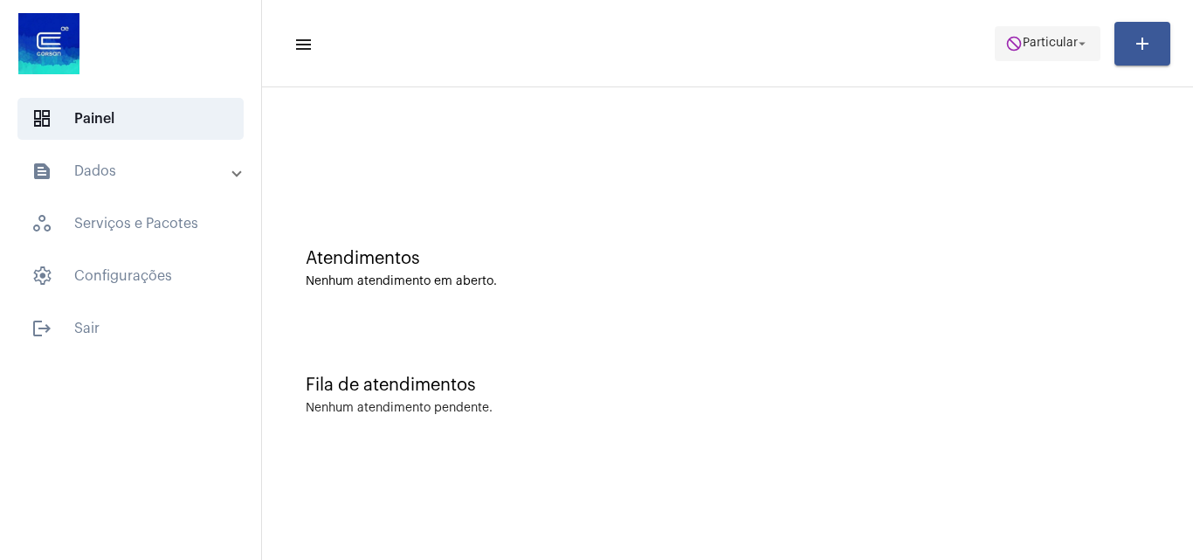
click at [1036, 31] on span "do_not_disturb Particular arrow_drop_down" at bounding box center [1047, 42] width 85 height 31
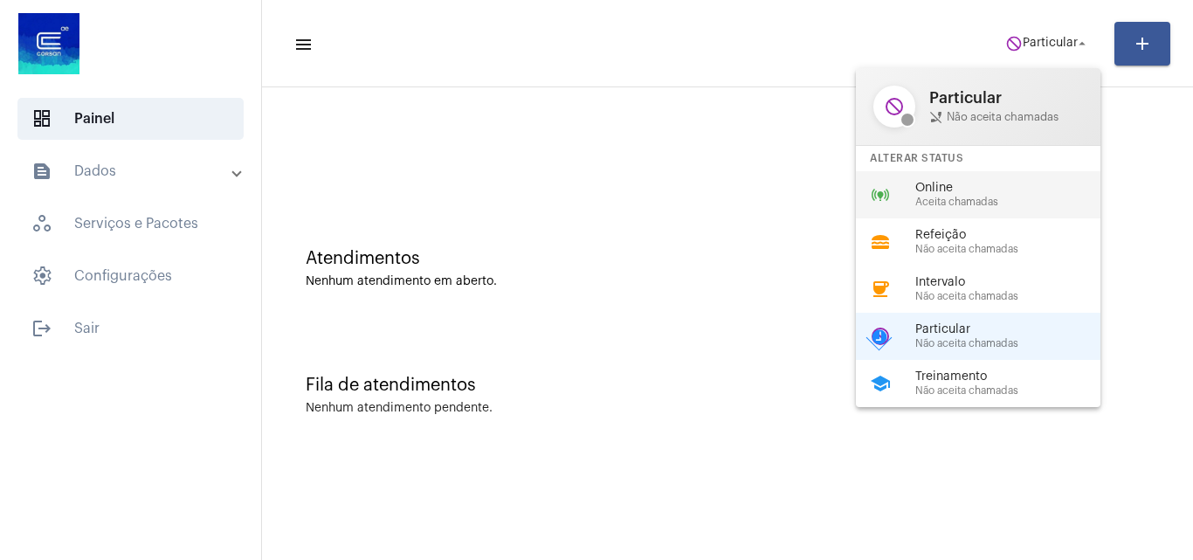
click at [939, 209] on div "online_prediction Online Aceita chamadas" at bounding box center [992, 194] width 273 height 47
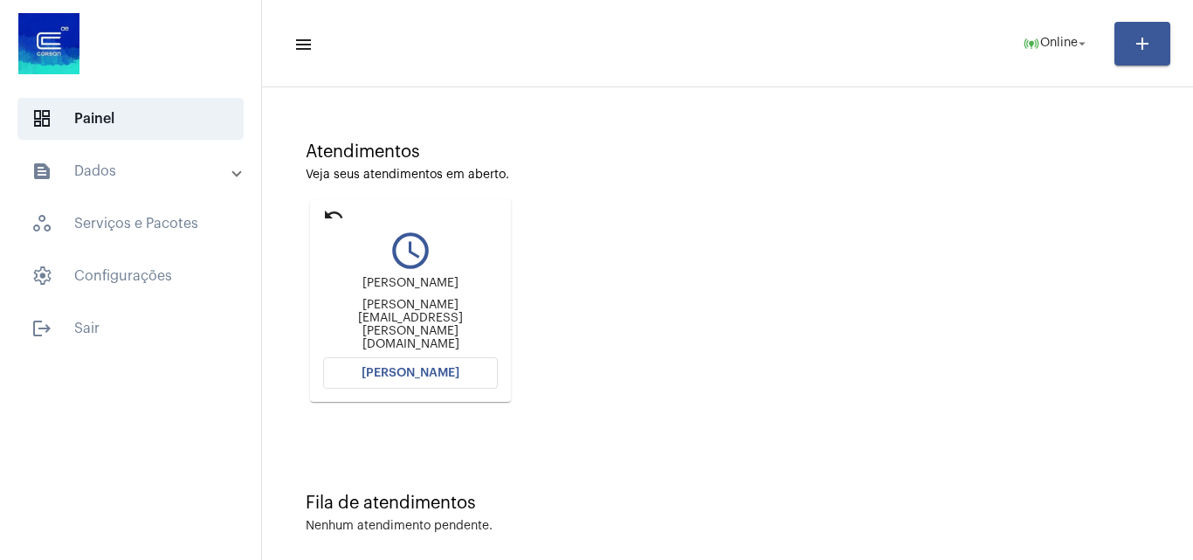
scroll to position [123, 0]
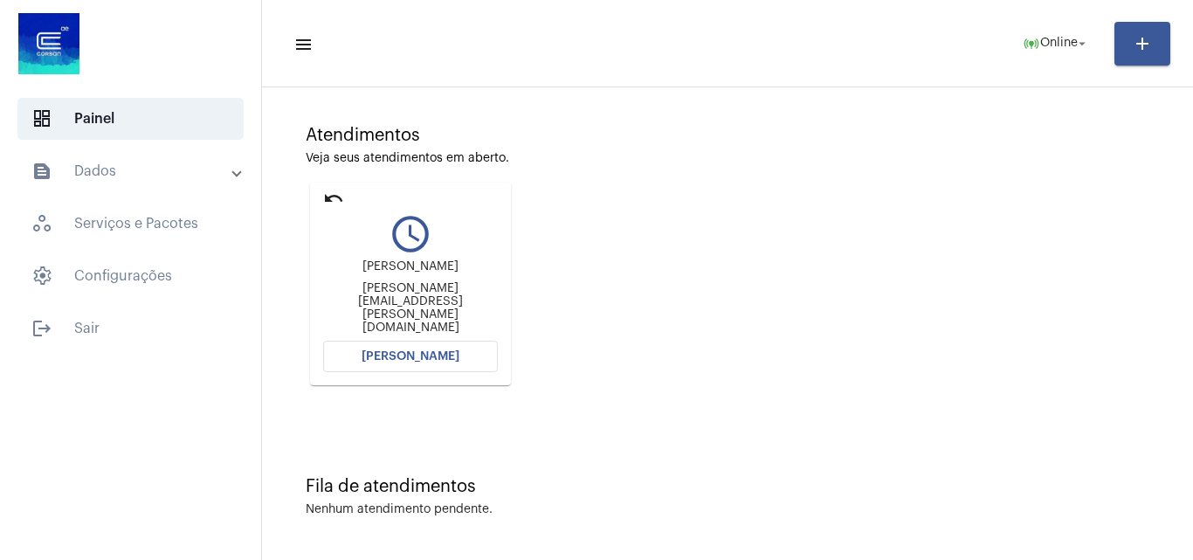
click at [438, 342] on button "[PERSON_NAME]" at bounding box center [410, 356] width 175 height 31
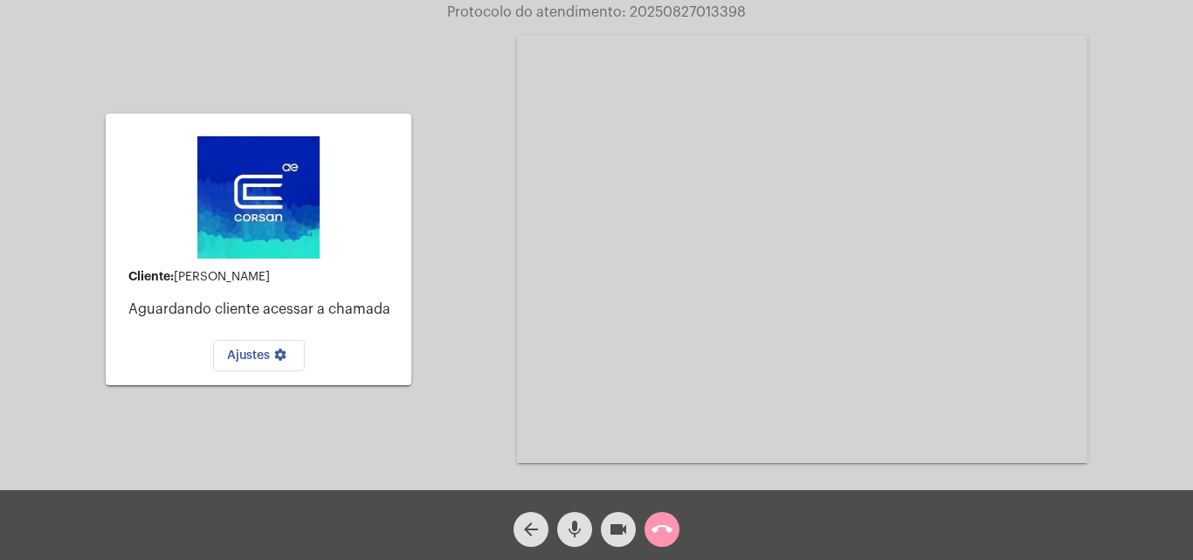
click at [653, 524] on mat-icon "call_end" at bounding box center [662, 529] width 21 height 21
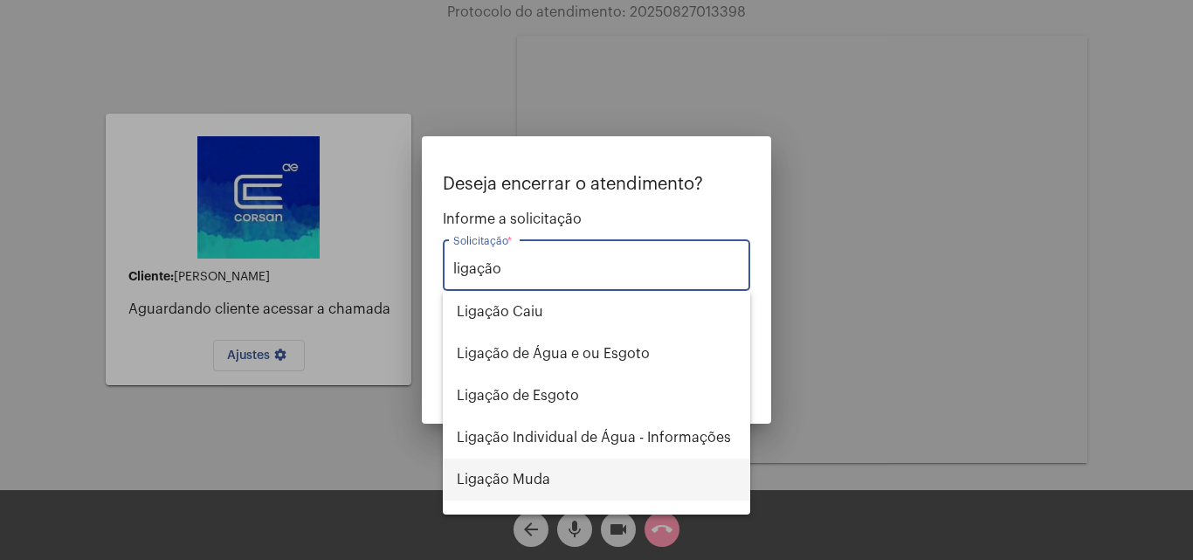
click at [587, 478] on span "Ligação Muda" at bounding box center [596, 480] width 279 height 42
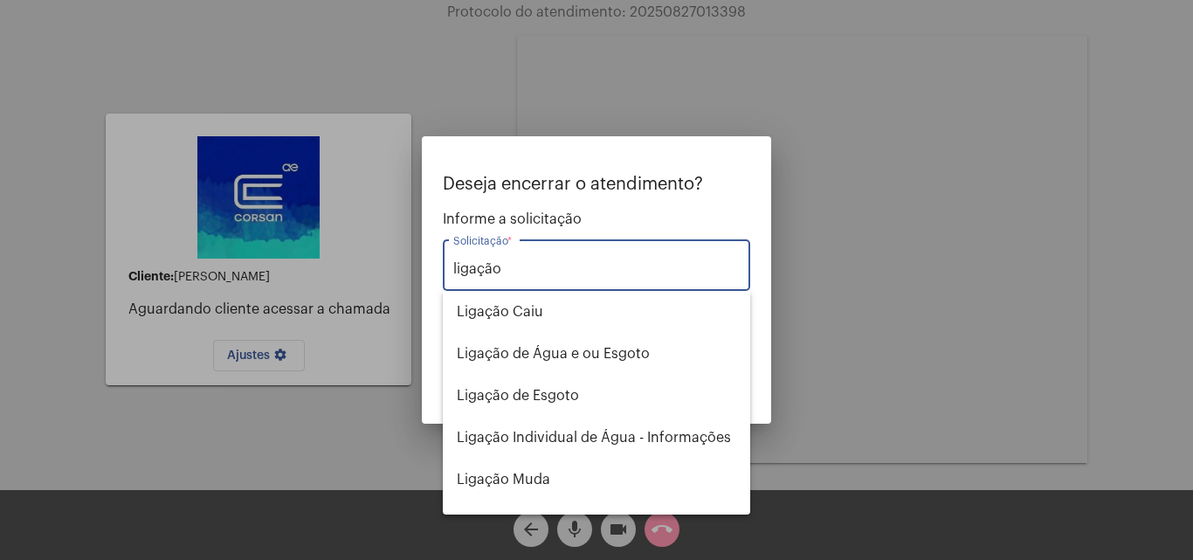
type input "Ligação Muda"
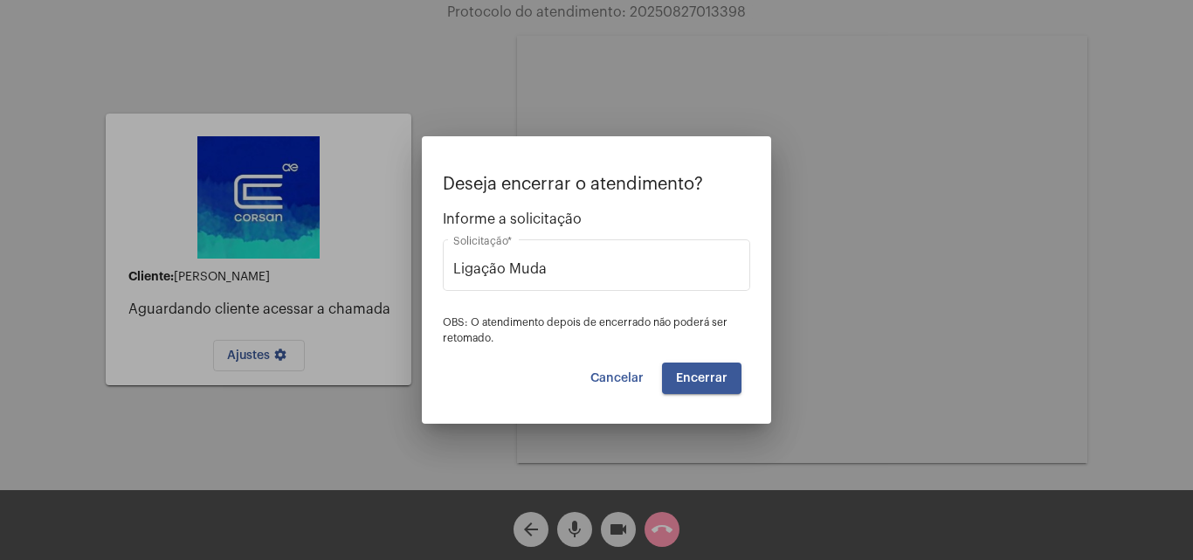
click at [711, 375] on span "Encerrar" at bounding box center [702, 378] width 52 height 12
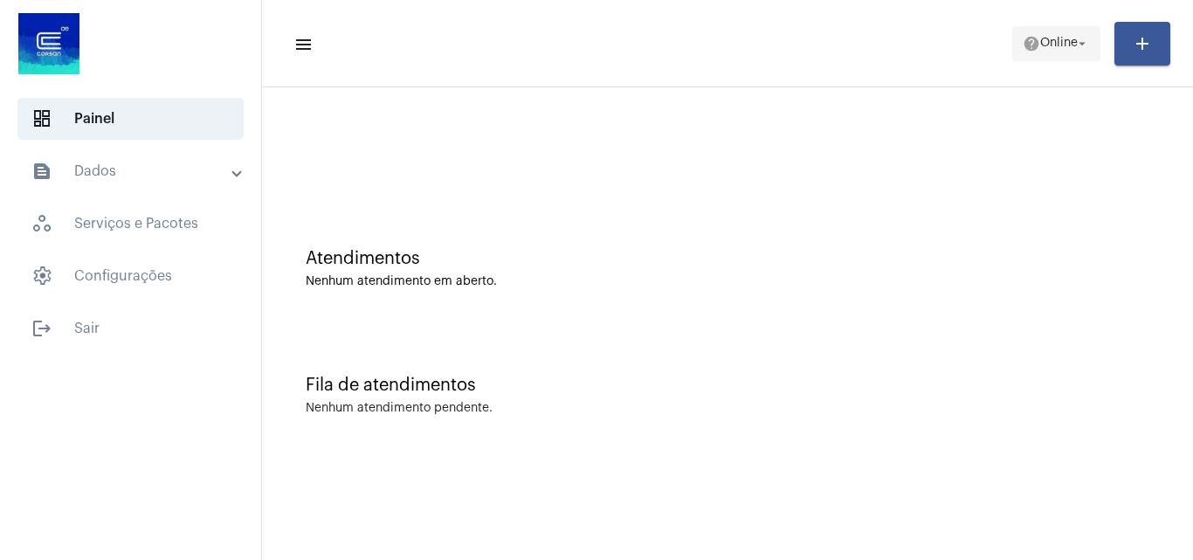
click at [1048, 44] on span "Online" at bounding box center [1059, 44] width 38 height 12
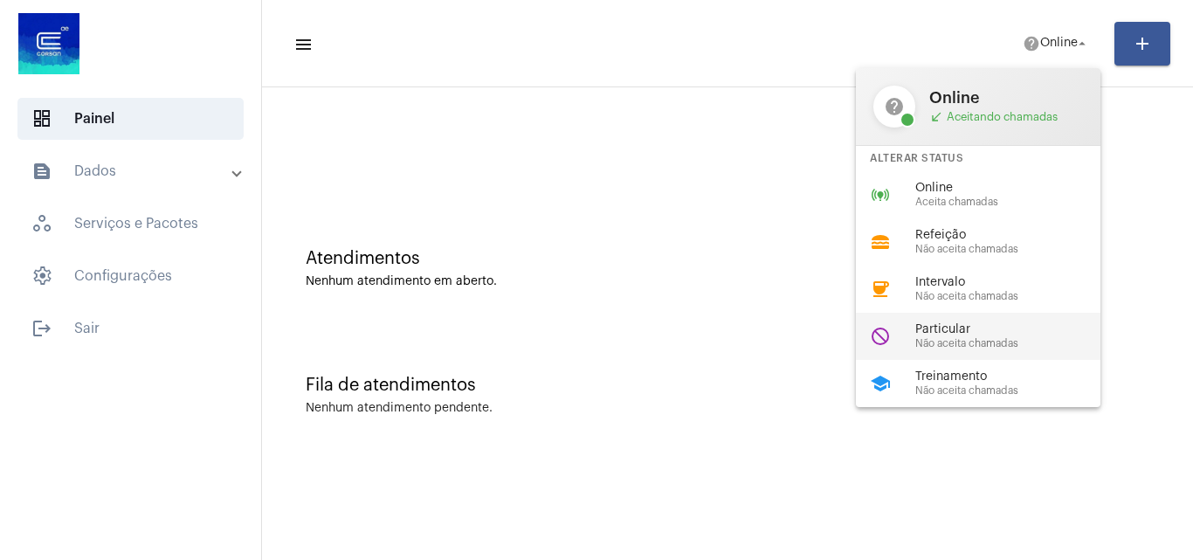
click at [955, 336] on div "Particular Não aceita chamadas" at bounding box center [1014, 336] width 199 height 26
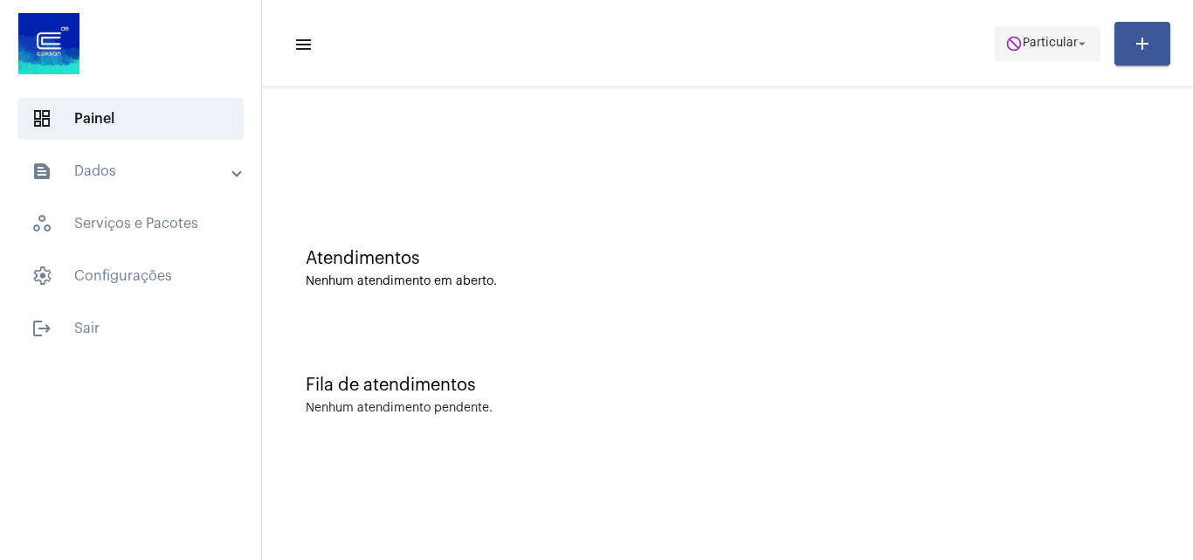
click at [1028, 28] on span "do_not_disturb Particular arrow_drop_down" at bounding box center [1047, 42] width 85 height 31
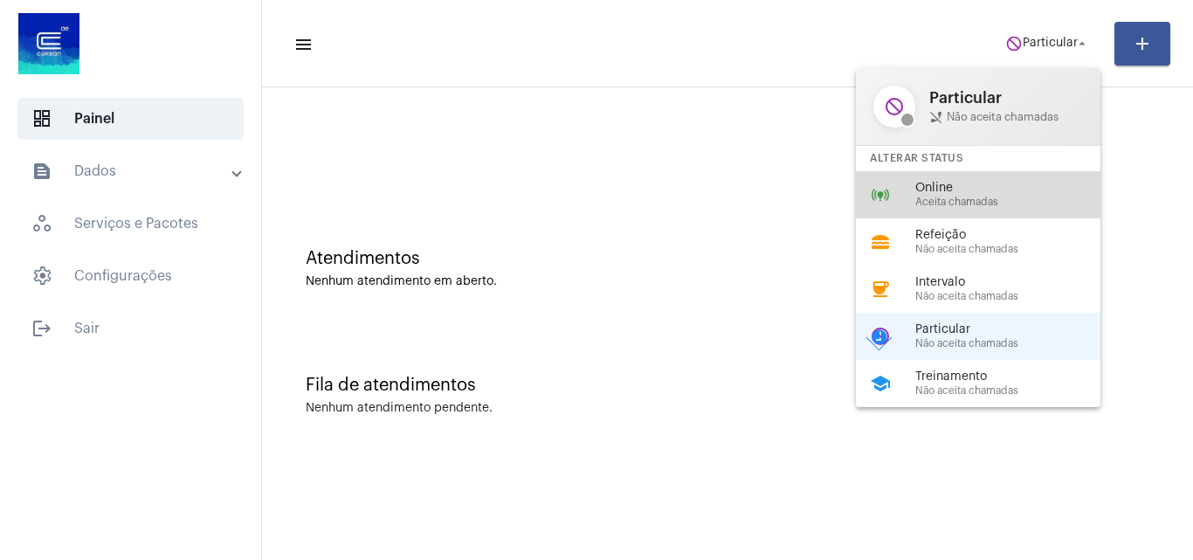
click at [969, 182] on span "Online" at bounding box center [1014, 188] width 199 height 13
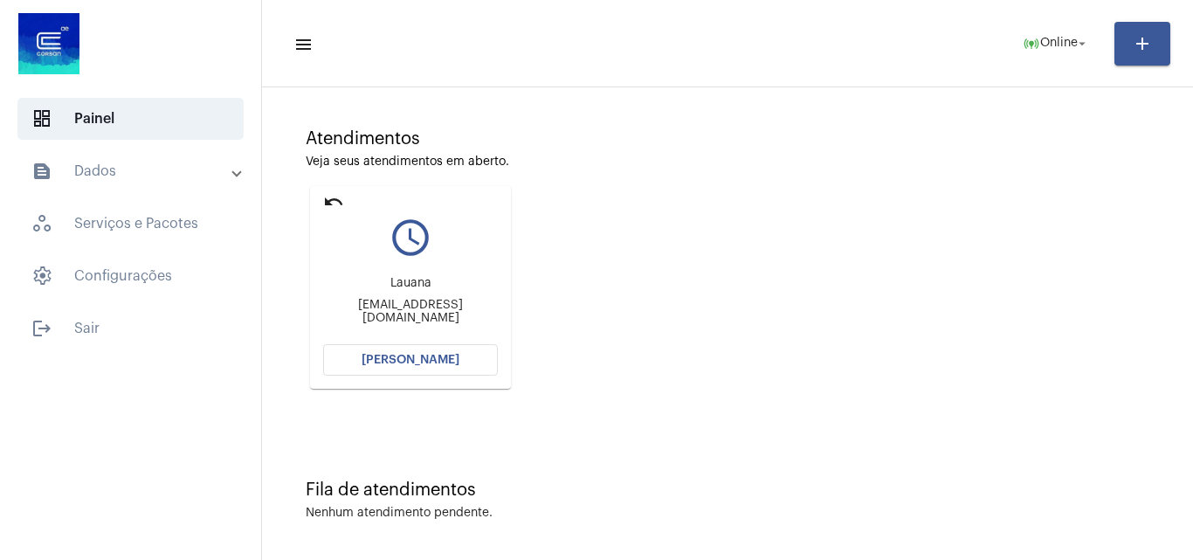
scroll to position [123, 0]
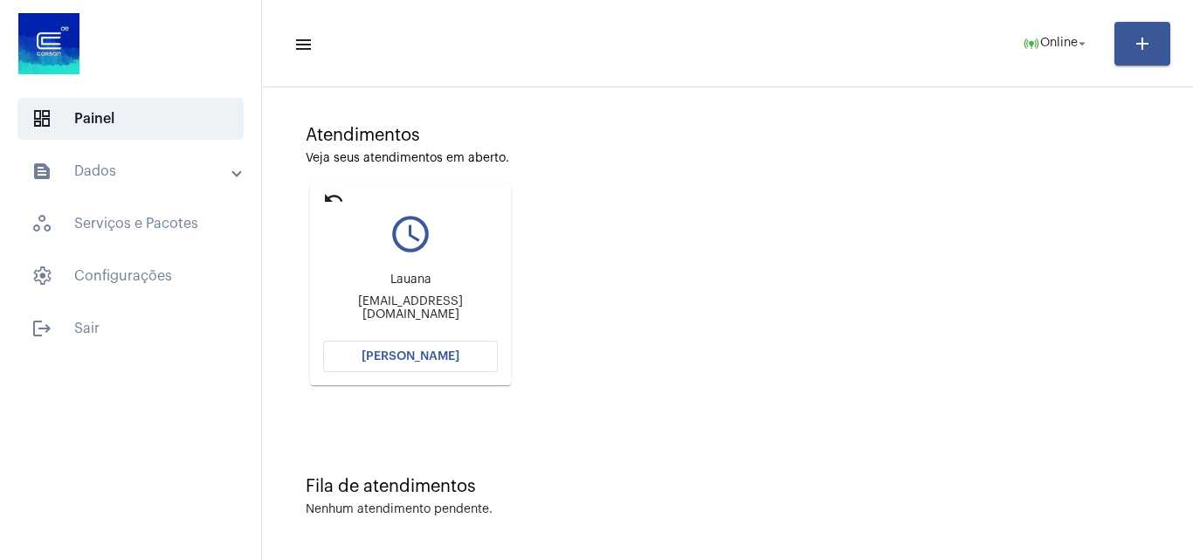
click at [444, 356] on span "[PERSON_NAME]" at bounding box center [411, 356] width 98 height 12
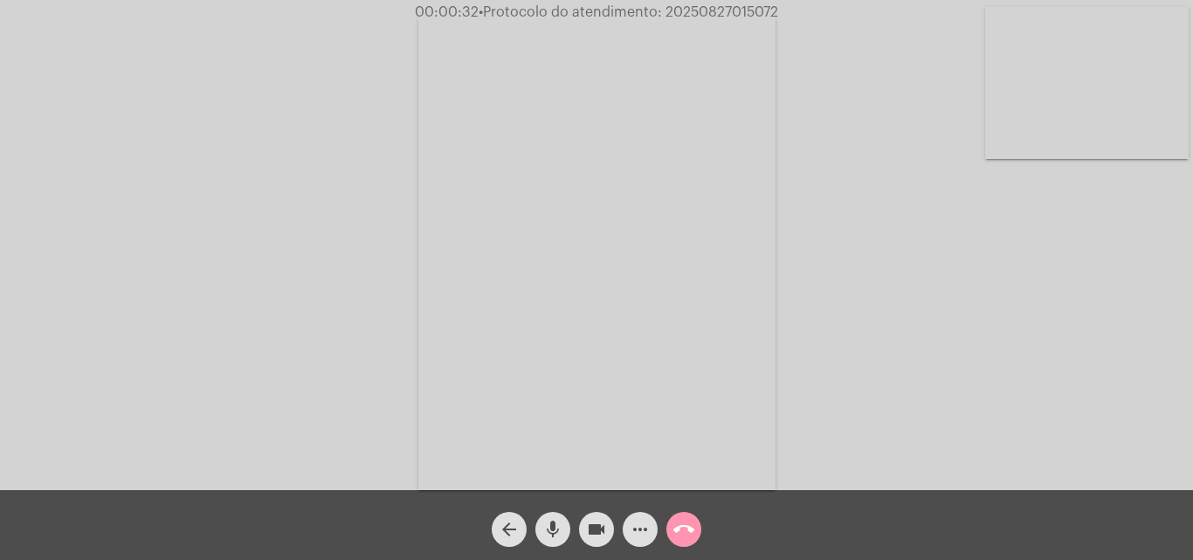
click at [1089, 87] on video at bounding box center [1087, 83] width 204 height 152
click at [268, 286] on video at bounding box center [220, 249] width 204 height 271
click at [553, 535] on mat-icon "mic" at bounding box center [552, 529] width 21 height 21
click at [606, 536] on mat-icon "videocam" at bounding box center [596, 529] width 21 height 21
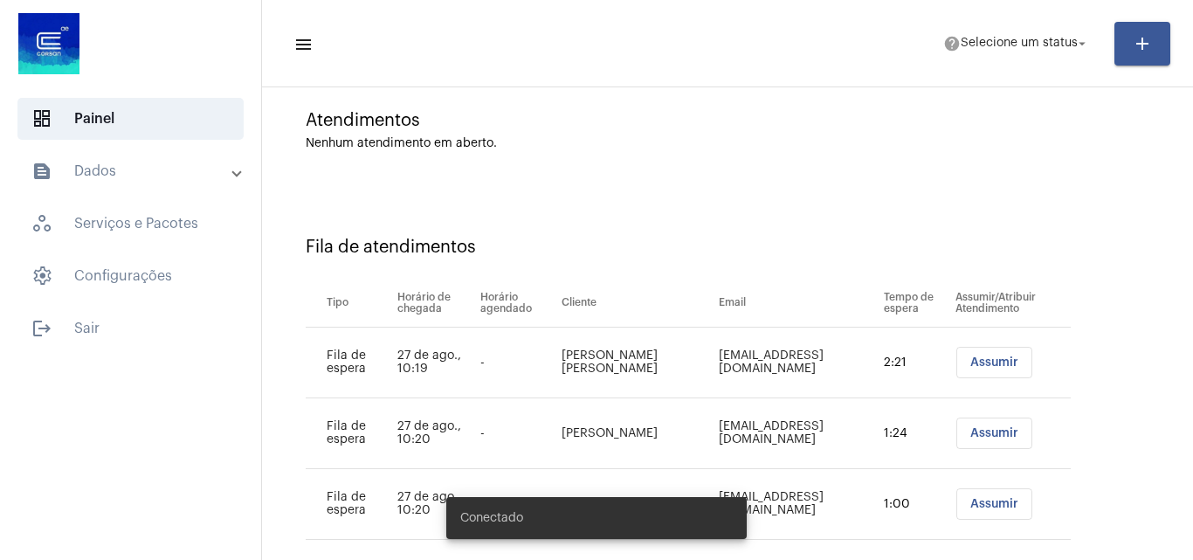
scroll to position [165, 0]
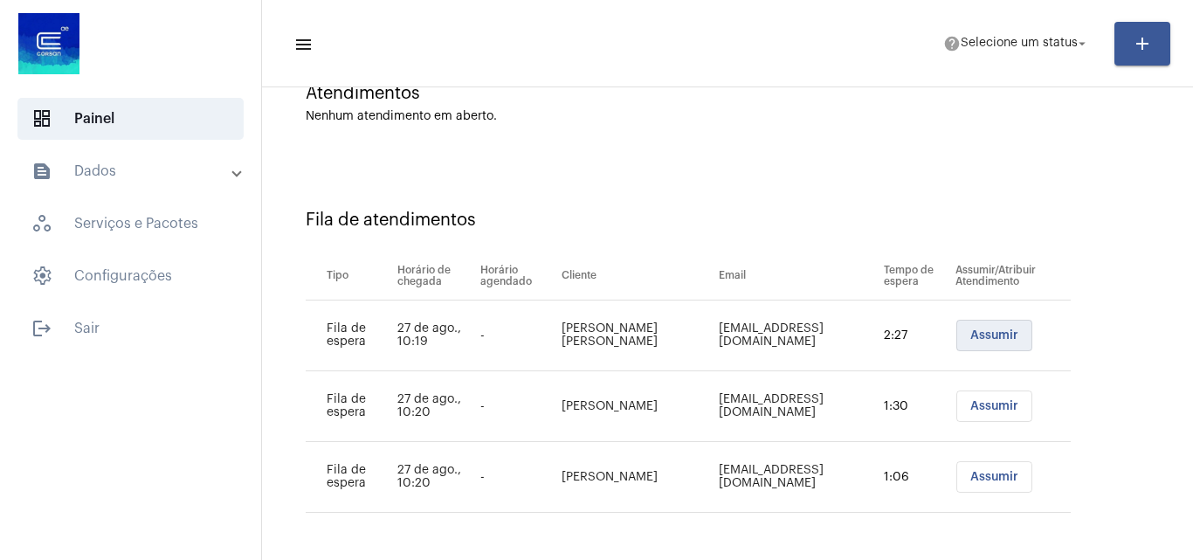
click at [1006, 328] on button "Assumir" at bounding box center [994, 335] width 76 height 31
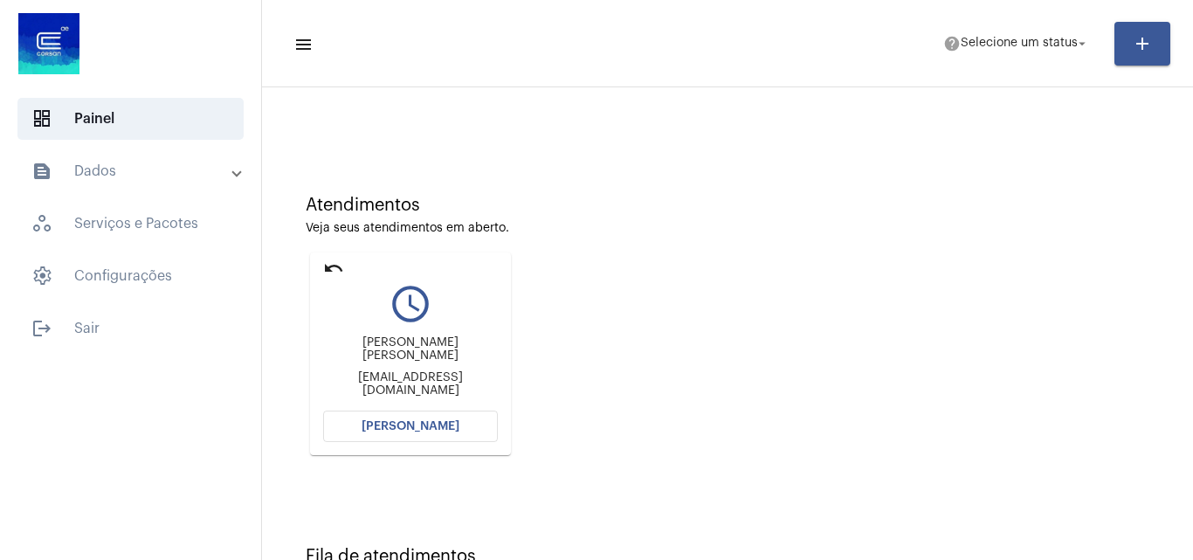
scroll to position [40, 0]
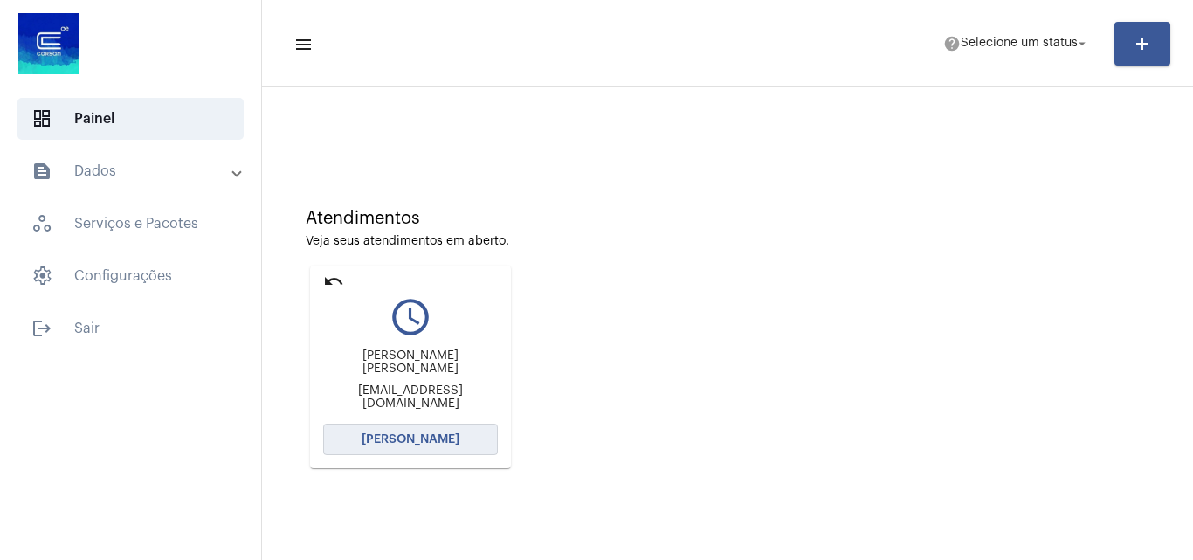
click at [371, 444] on span "[PERSON_NAME]" at bounding box center [411, 439] width 98 height 12
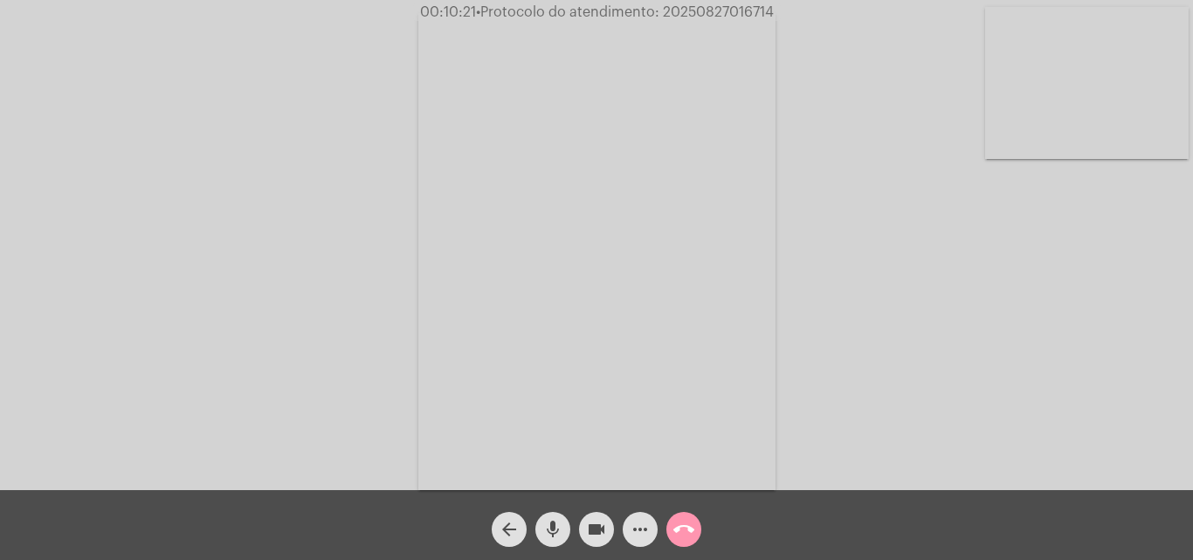
click at [639, 527] on mat-icon "more_horiz" at bounding box center [640, 529] width 21 height 21
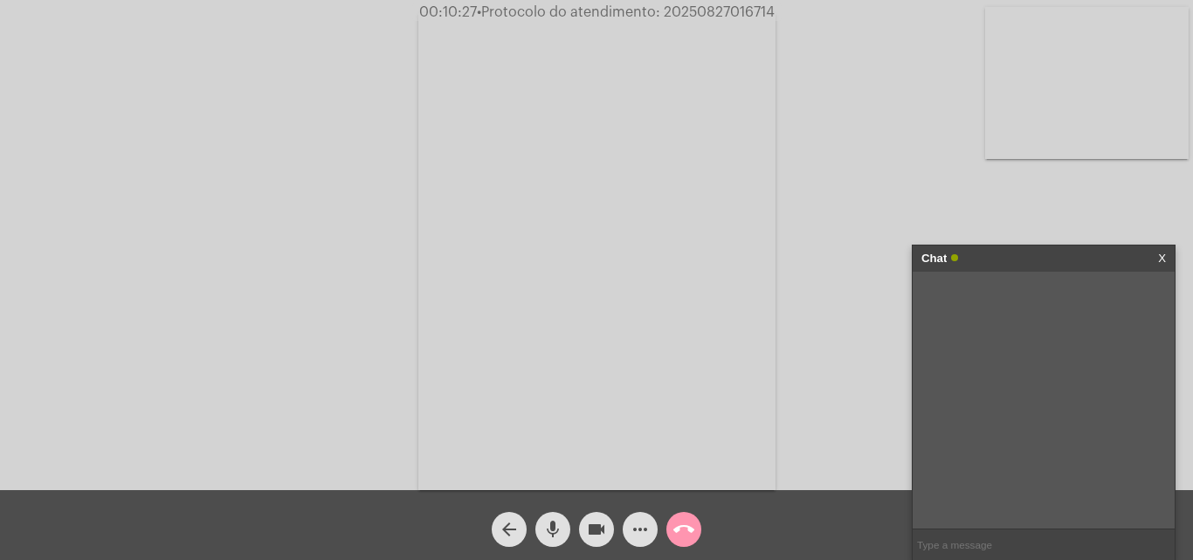
click at [1013, 542] on input "text" at bounding box center [1044, 544] width 262 height 31
paste input "[EMAIL_ADDRESS][DOMAIN_NAME]"
type input "[EMAIL_ADDRESS][DOMAIN_NAME]"
click at [639, 534] on mat-icon "more_horiz" at bounding box center [640, 529] width 21 height 21
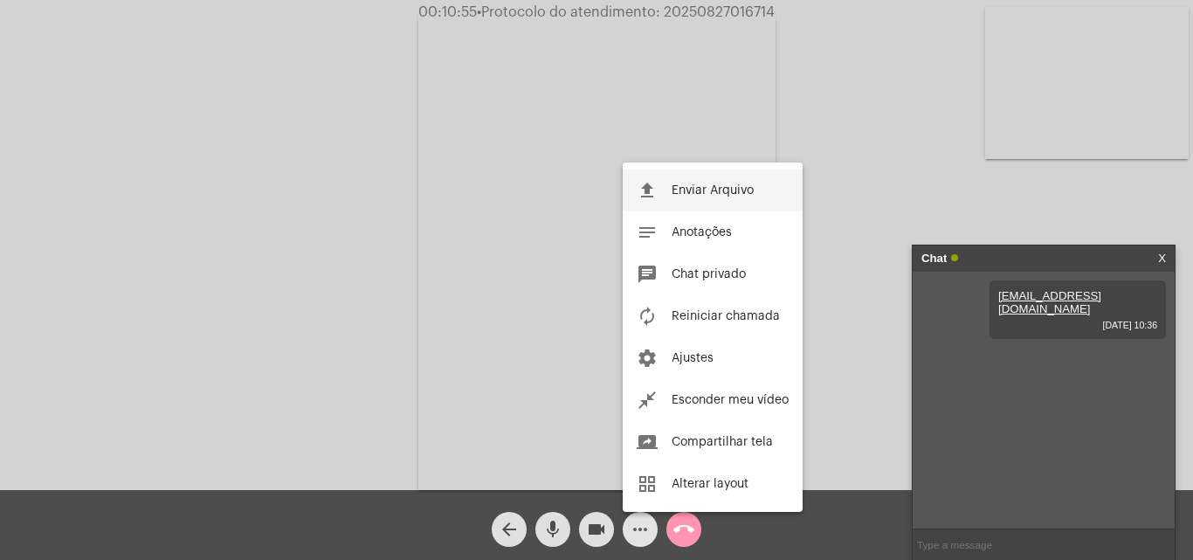
click at [716, 186] on span "Enviar Arquivo" at bounding box center [713, 190] width 82 height 12
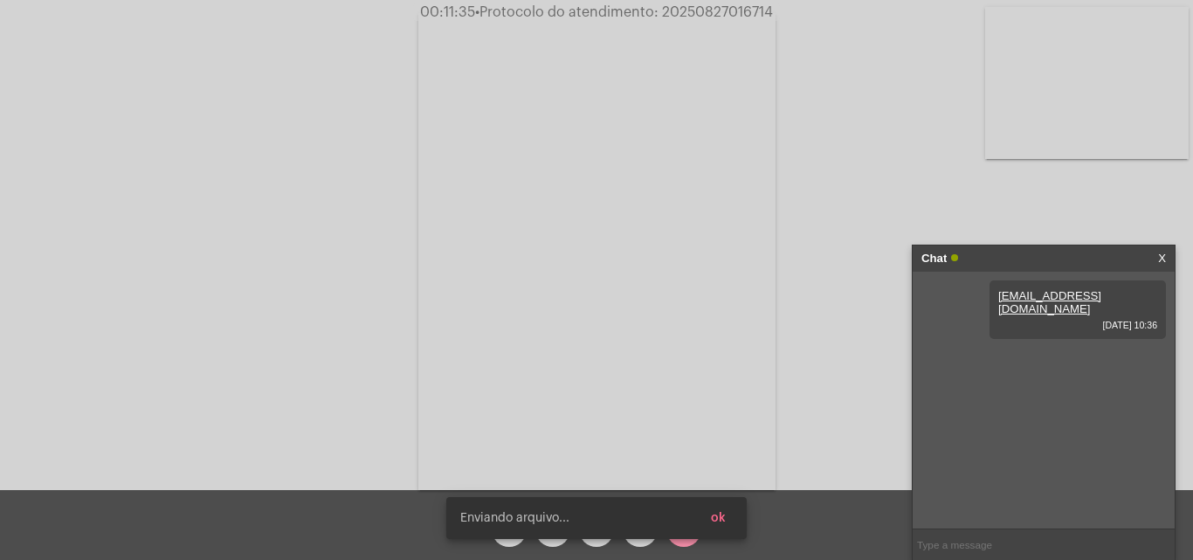
click at [722, 521] on span "ok" at bounding box center [718, 518] width 15 height 12
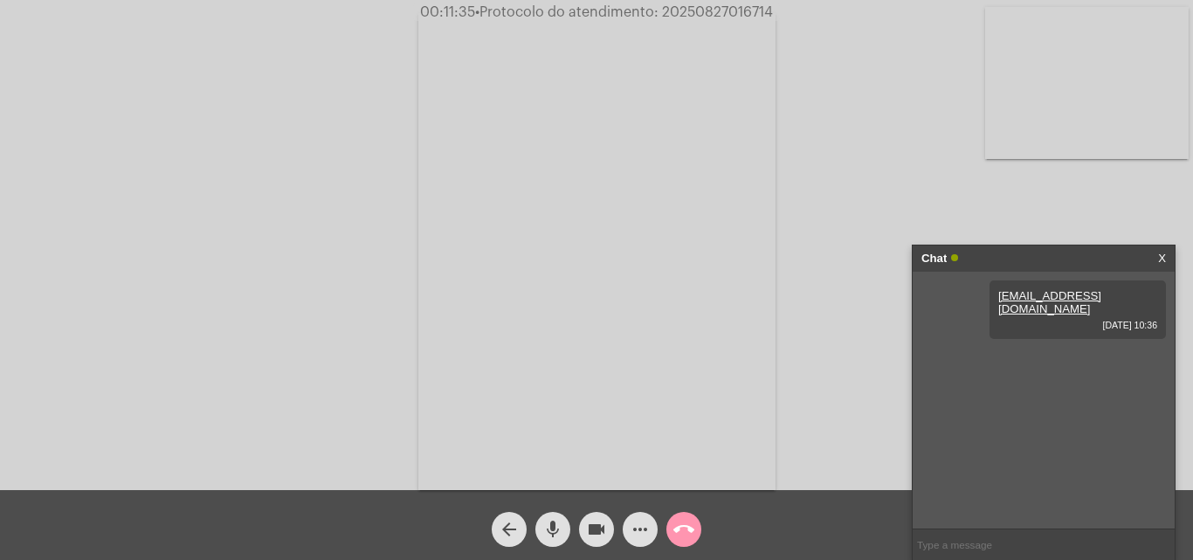
click at [639, 526] on mat-icon "more_horiz" at bounding box center [640, 529] width 21 height 21
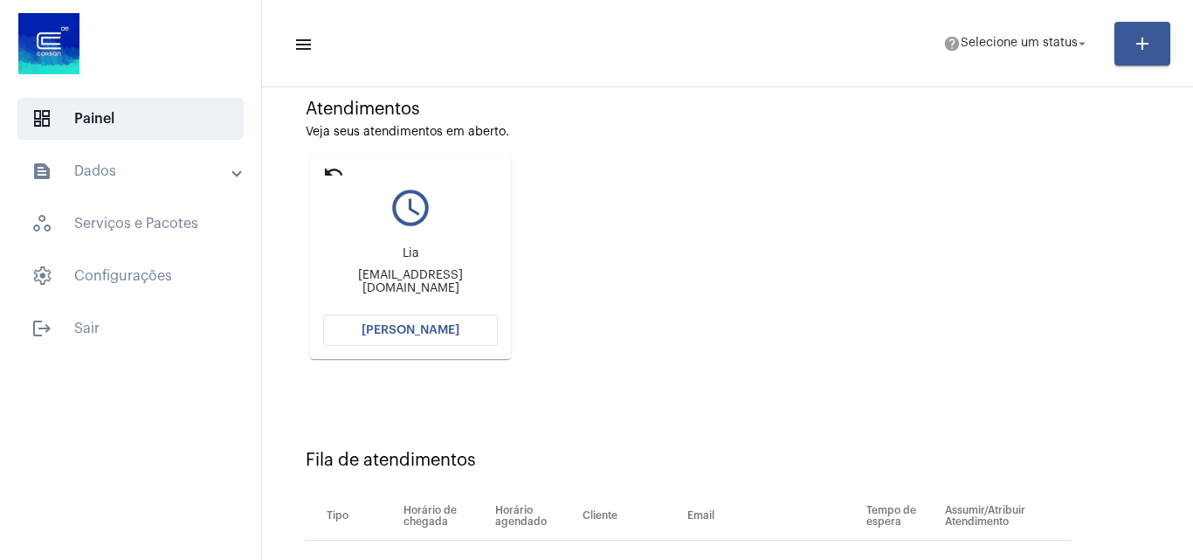
scroll to position [144, 0]
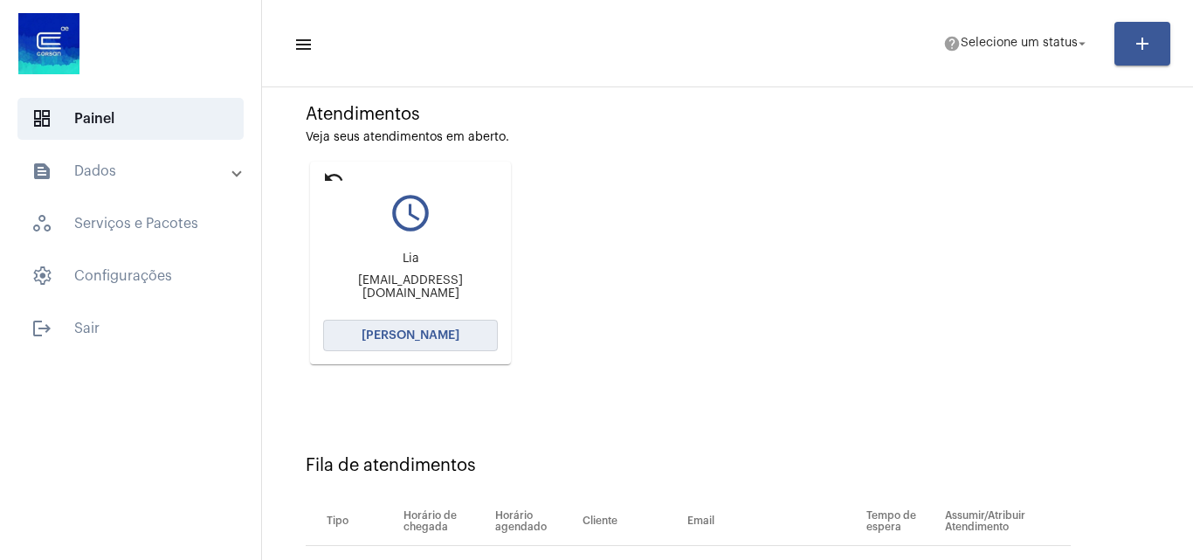
click at [433, 331] on span "[PERSON_NAME]" at bounding box center [411, 335] width 98 height 12
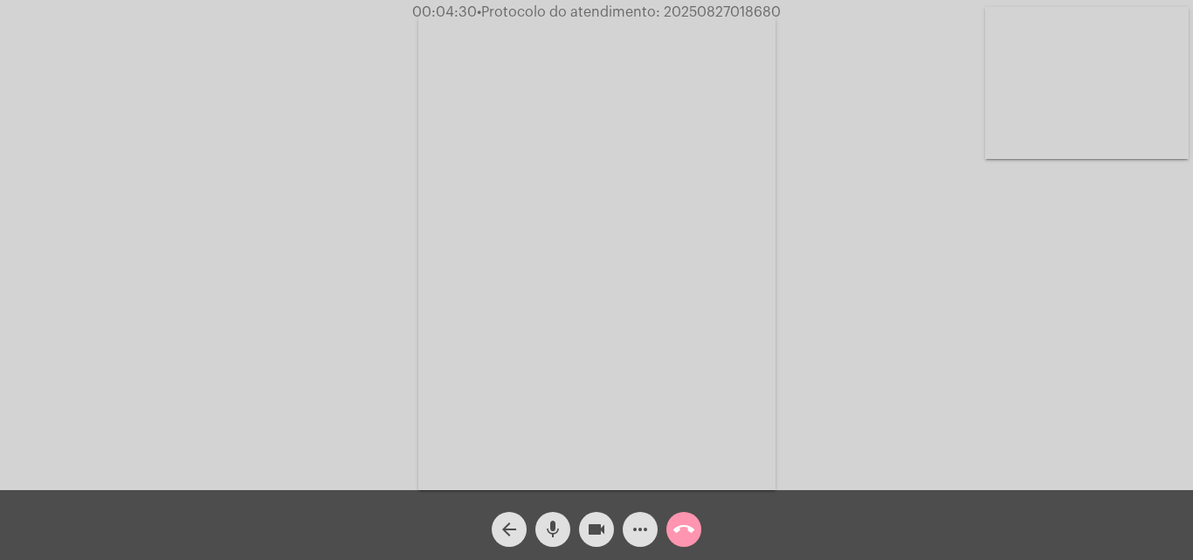
click at [725, 11] on span "• Protocolo do atendimento: 20250827018680" at bounding box center [629, 12] width 304 height 14
copy span "20250827018680"
click at [780, 200] on div "Acessando Câmera e Microfone..." at bounding box center [597, 249] width 1190 height 490
click at [673, 528] on mat-icon "call_end" at bounding box center [683, 529] width 21 height 21
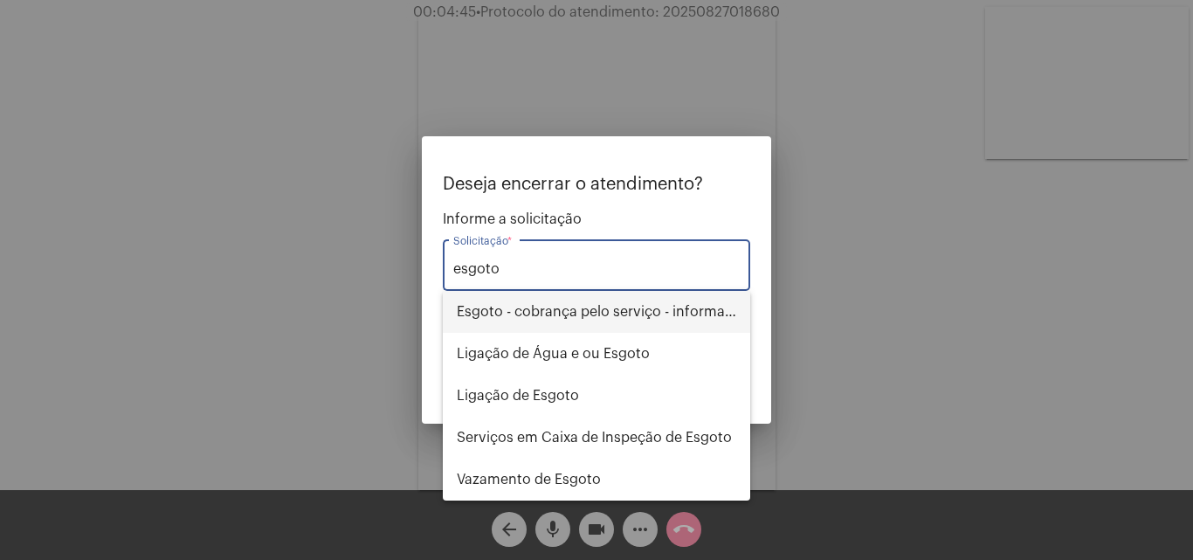
click at [684, 303] on span "Esgoto - cobrança pelo serviço - informações" at bounding box center [596, 312] width 279 height 42
type input "Esgoto - cobrança pelo serviço - informações"
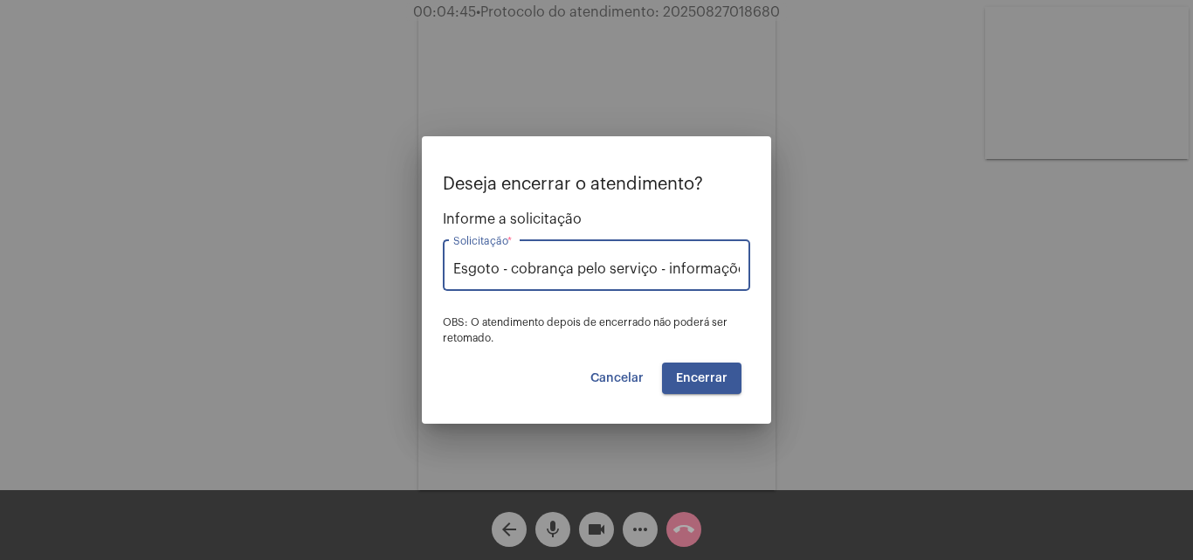
scroll to position [0, 10]
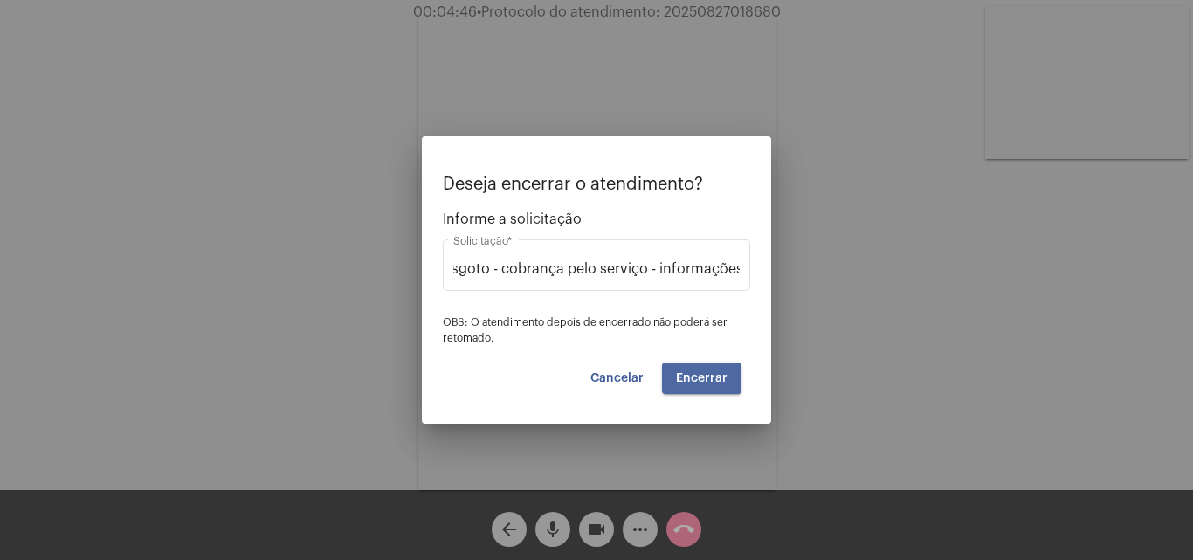
click at [708, 386] on button "Encerrar" at bounding box center [701, 377] width 79 height 31
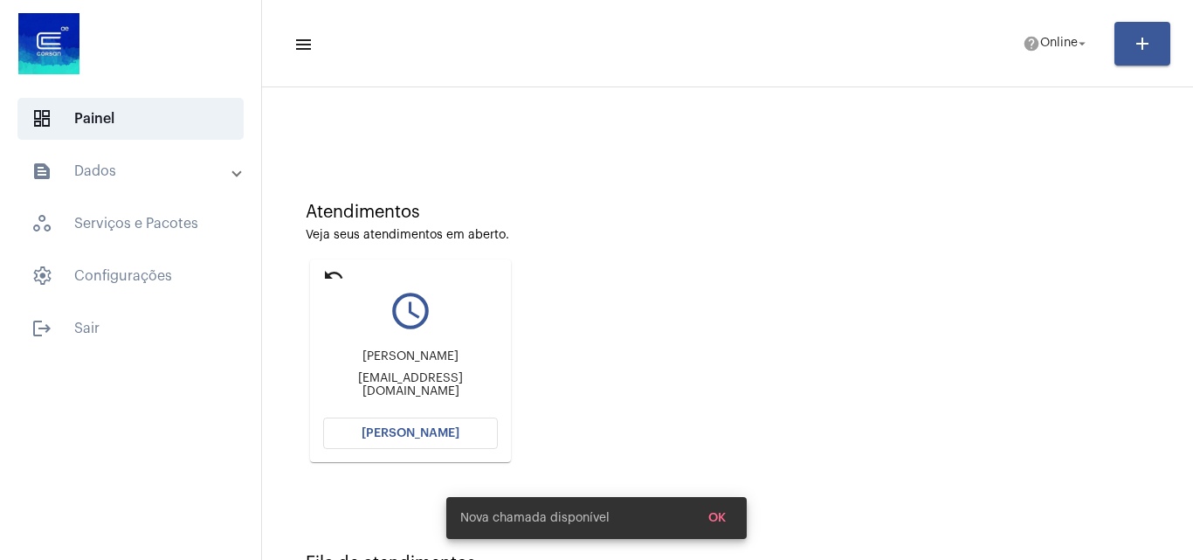
scroll to position [123, 0]
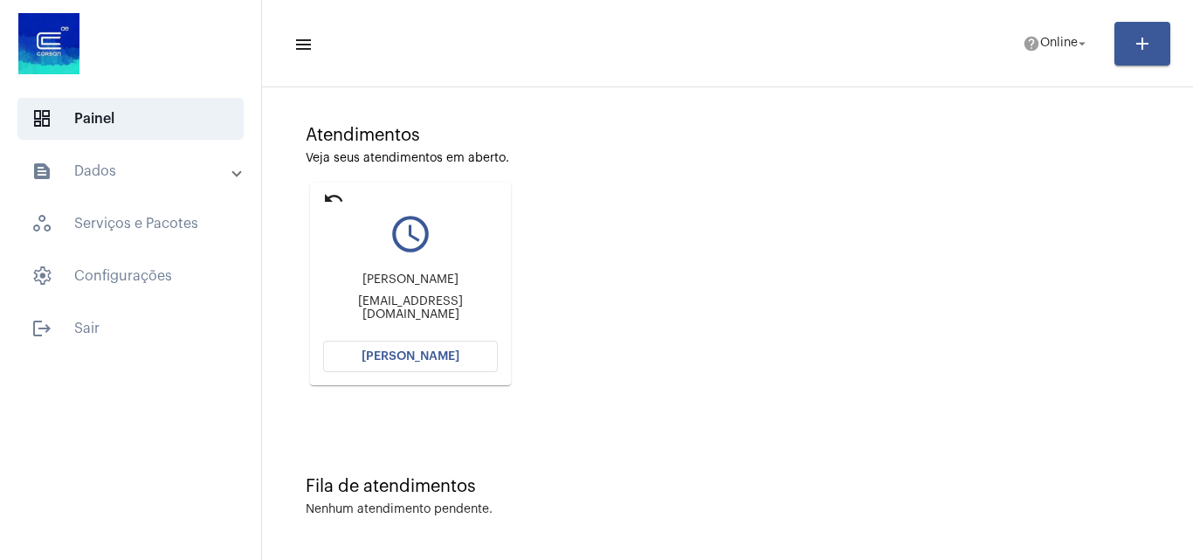
click at [178, 165] on mat-panel-title "text_snippet_outlined Dados" at bounding box center [132, 171] width 202 height 21
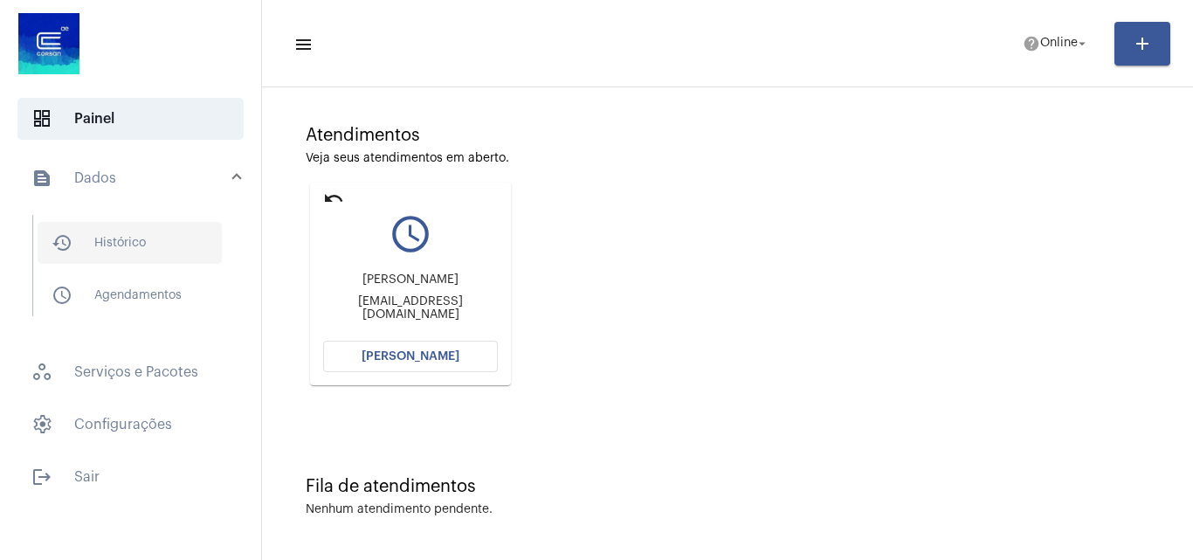
click at [160, 258] on span "history_outlined Histórico" at bounding box center [130, 243] width 184 height 42
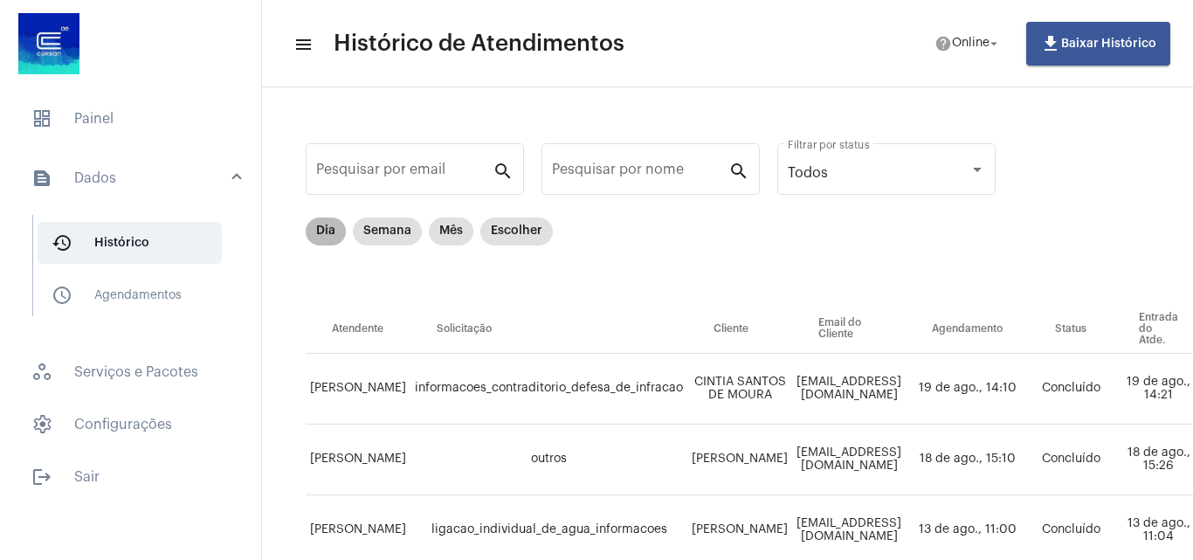
click at [319, 227] on mat-chip "Dia" at bounding box center [326, 231] width 40 height 28
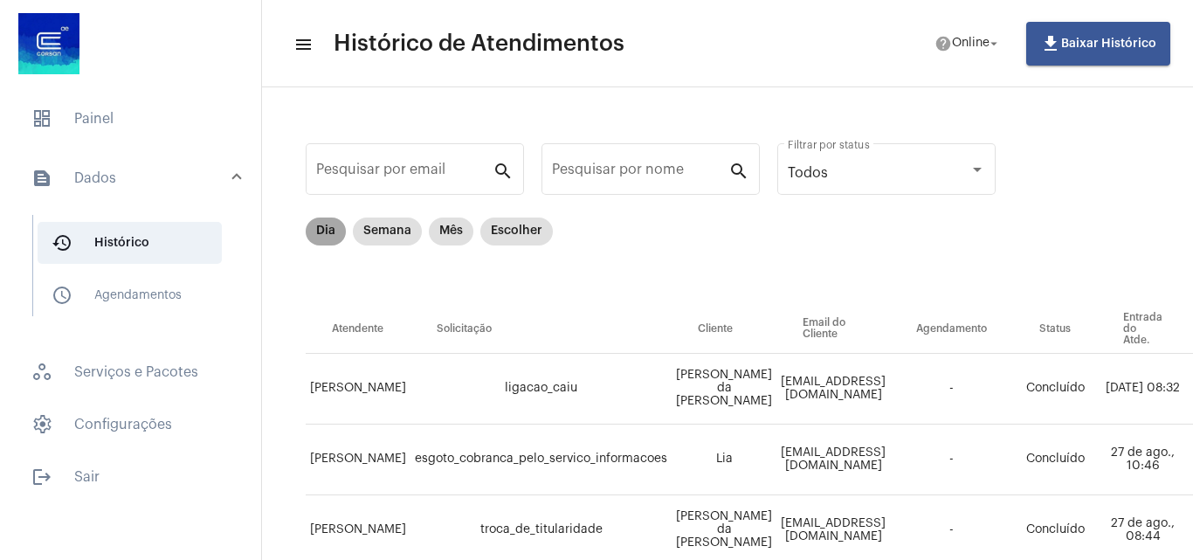
click at [319, 235] on mat-chip "Dia" at bounding box center [326, 231] width 40 height 28
click at [146, 107] on span "dashboard Painel" at bounding box center [130, 119] width 226 height 42
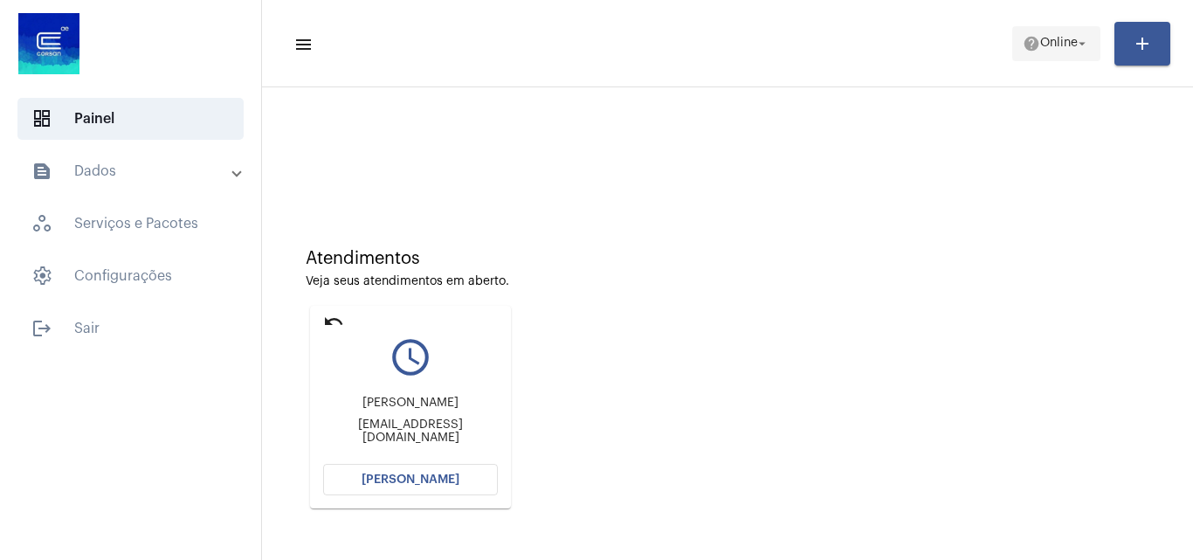
click at [1048, 52] on span "help Online arrow_drop_down" at bounding box center [1056, 42] width 67 height 31
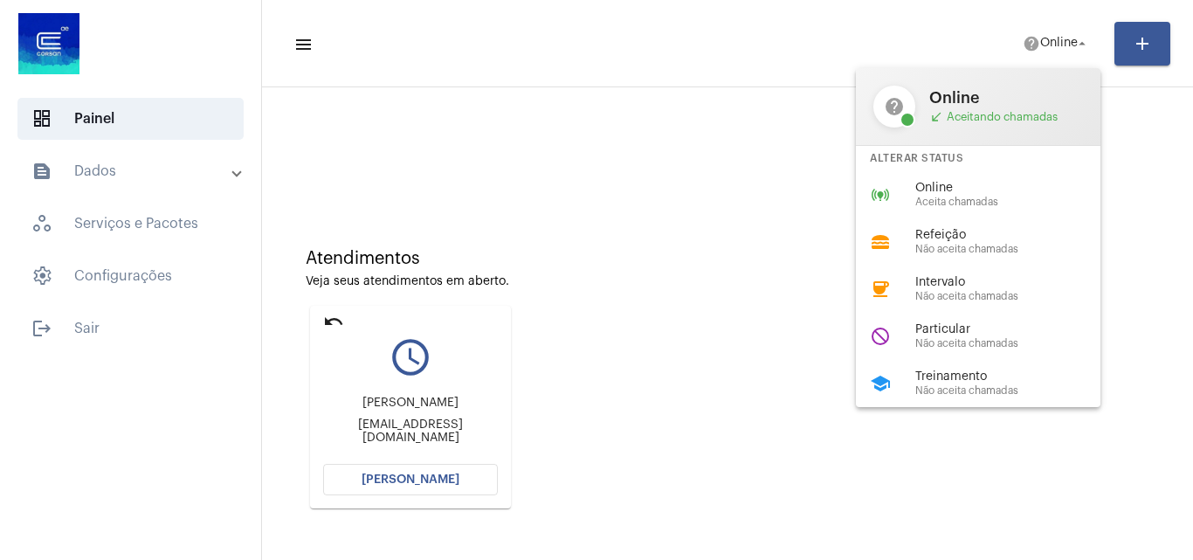
click at [619, 265] on div at bounding box center [596, 280] width 1193 height 560
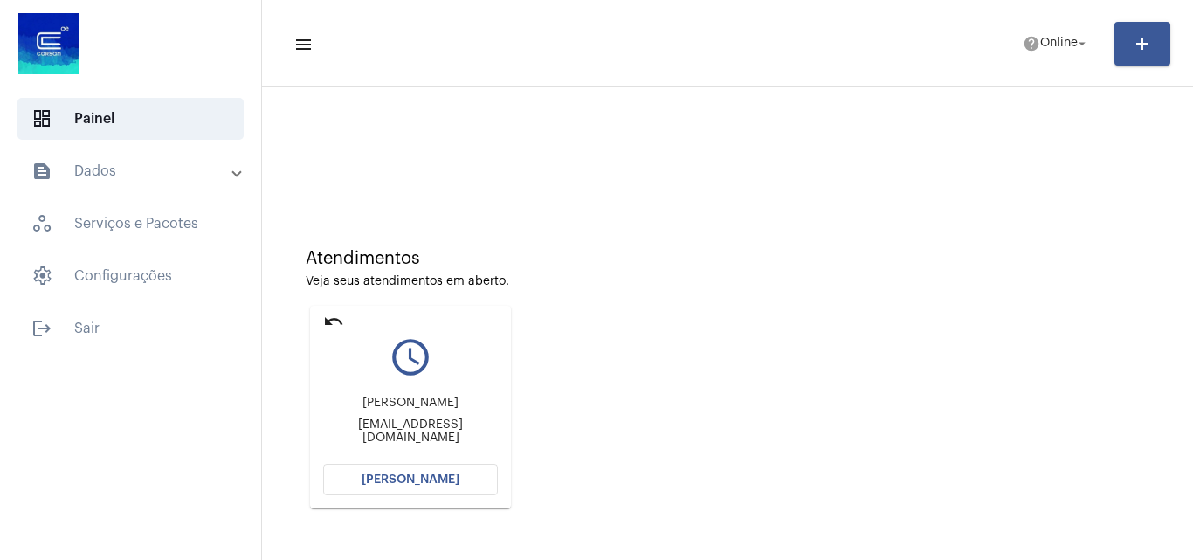
scroll to position [123, 0]
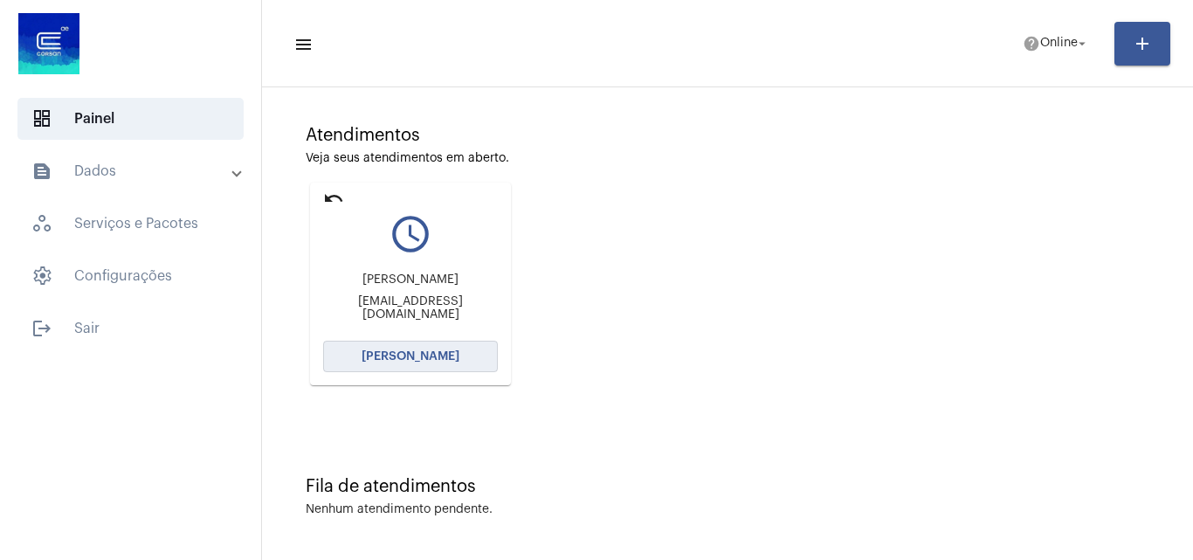
click at [433, 353] on span "[PERSON_NAME]" at bounding box center [411, 356] width 98 height 12
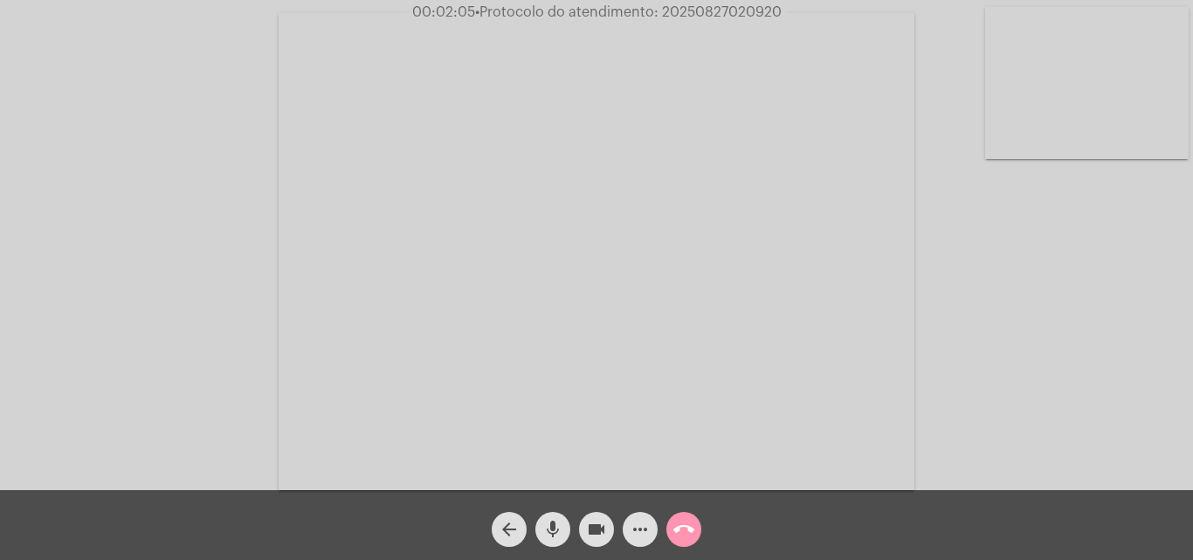
click at [1055, 120] on video at bounding box center [1087, 83] width 204 height 152
click at [556, 530] on mat-icon "mic" at bounding box center [552, 529] width 21 height 21
click at [595, 533] on mat-icon "videocam" at bounding box center [596, 529] width 21 height 21
click at [607, 528] on button "videocam_off" at bounding box center [596, 529] width 35 height 35
click at [566, 525] on button "mic_off" at bounding box center [552, 529] width 35 height 35
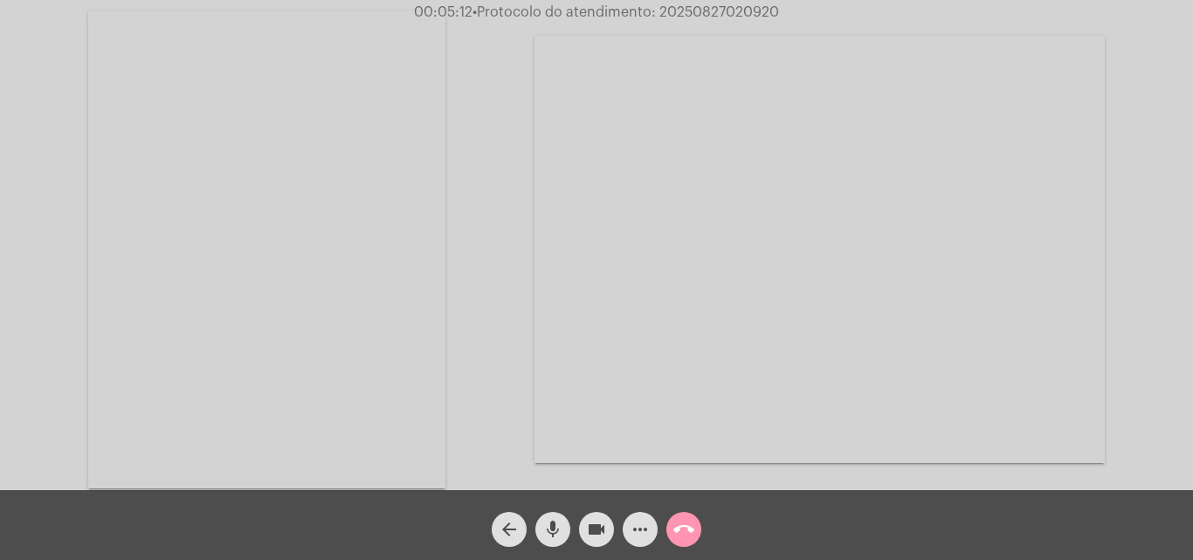
click at [383, 304] on video at bounding box center [266, 249] width 357 height 477
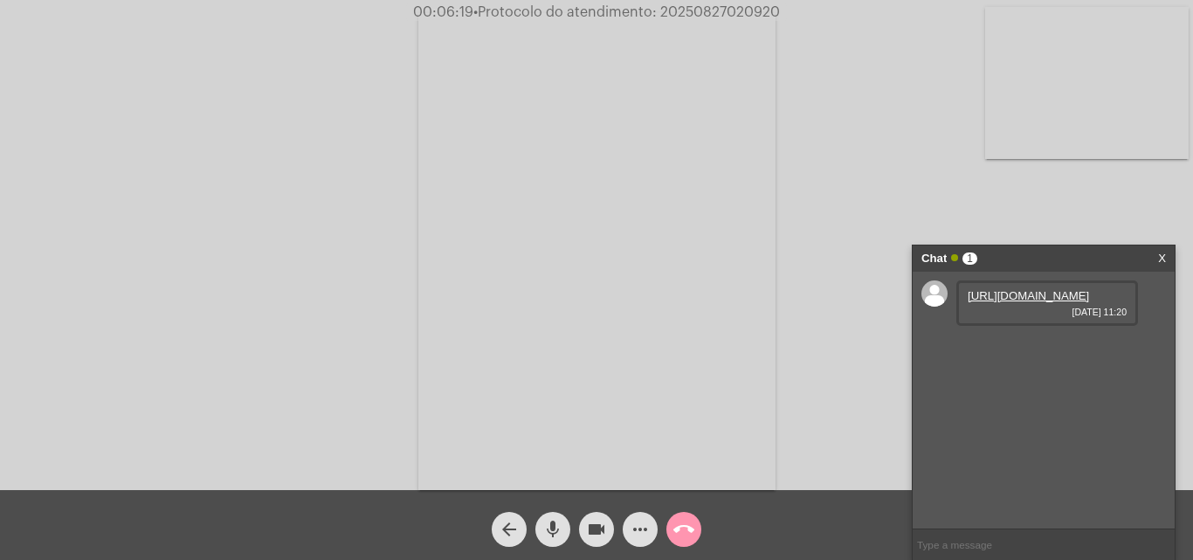
click at [1038, 302] on link "https://neft-transfer-bucket.s3.amazonaws.com/temp-e6c576bc-e834-160c-dce1-b77b…" at bounding box center [1028, 295] width 121 height 13
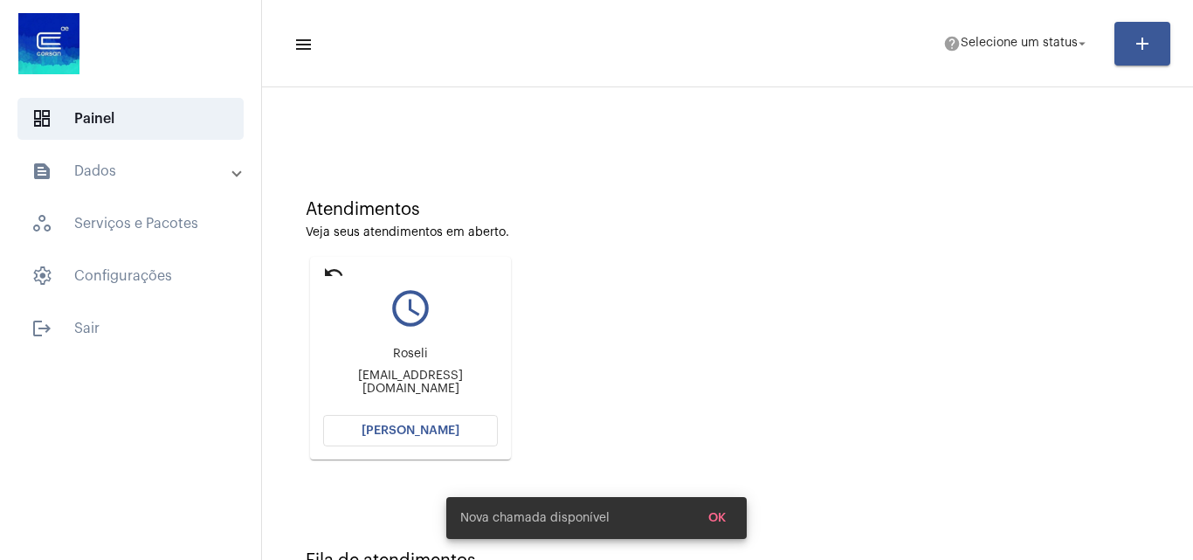
scroll to position [123, 0]
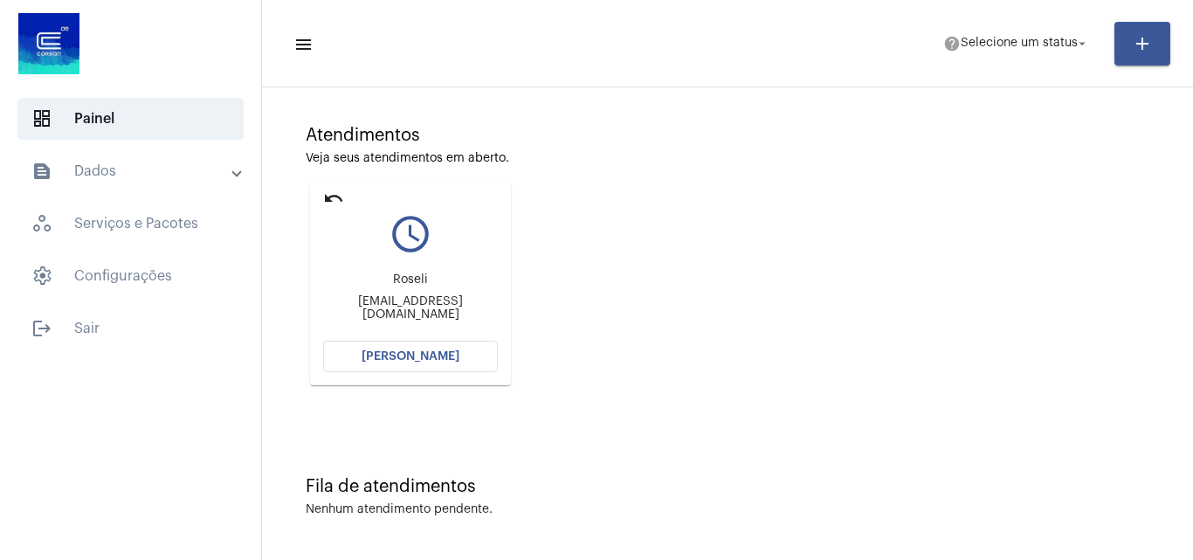
click at [456, 366] on button "[PERSON_NAME]" at bounding box center [410, 356] width 175 height 31
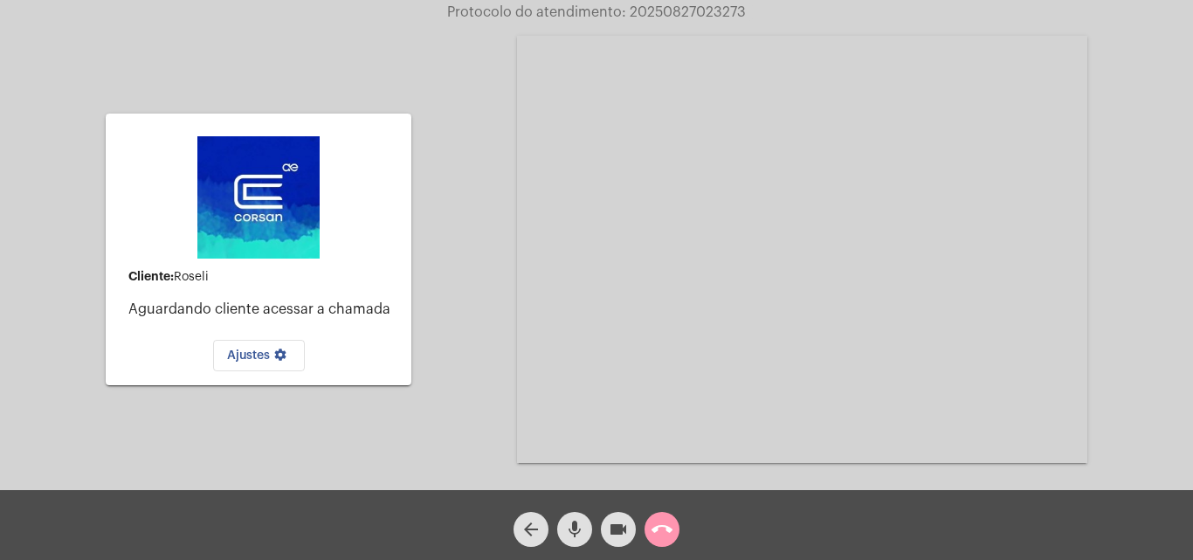
click at [656, 531] on mat-icon "call_end" at bounding box center [662, 529] width 21 height 21
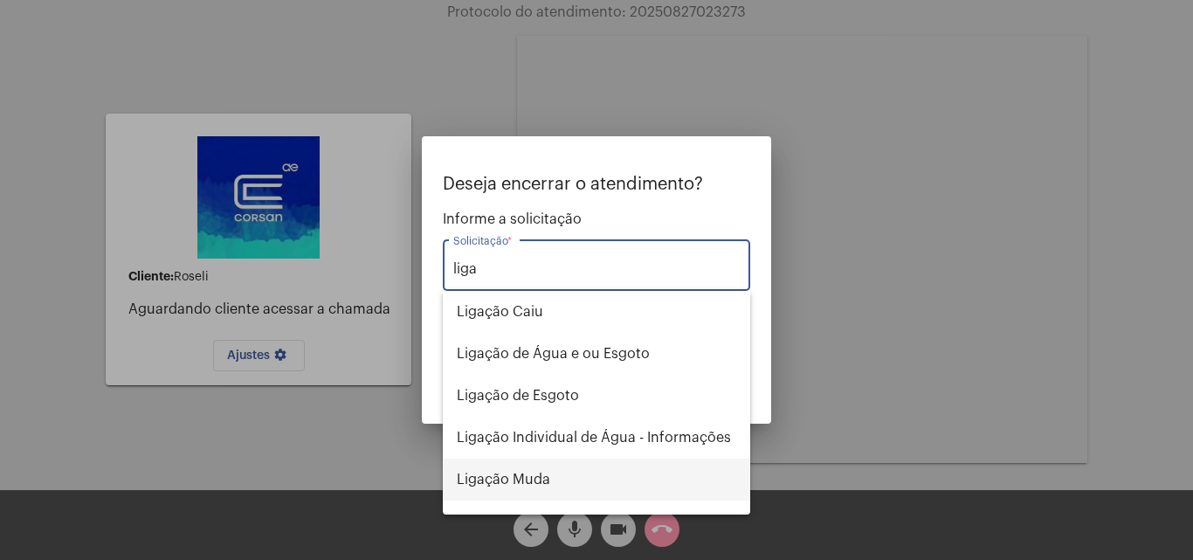
click at [556, 484] on span "Ligação Muda" at bounding box center [596, 480] width 279 height 42
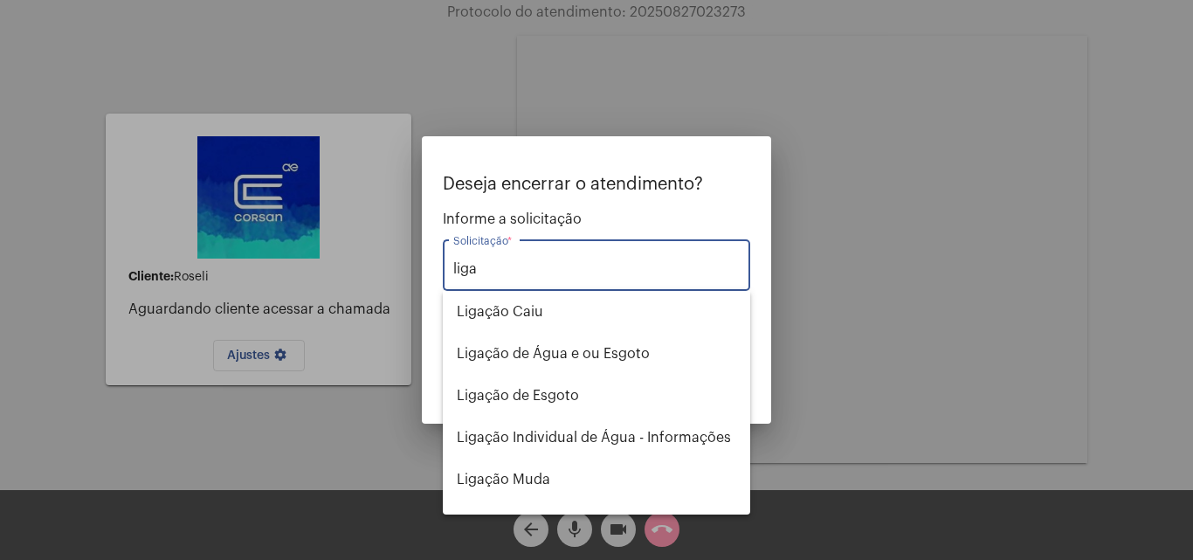
type input "Ligação Muda"
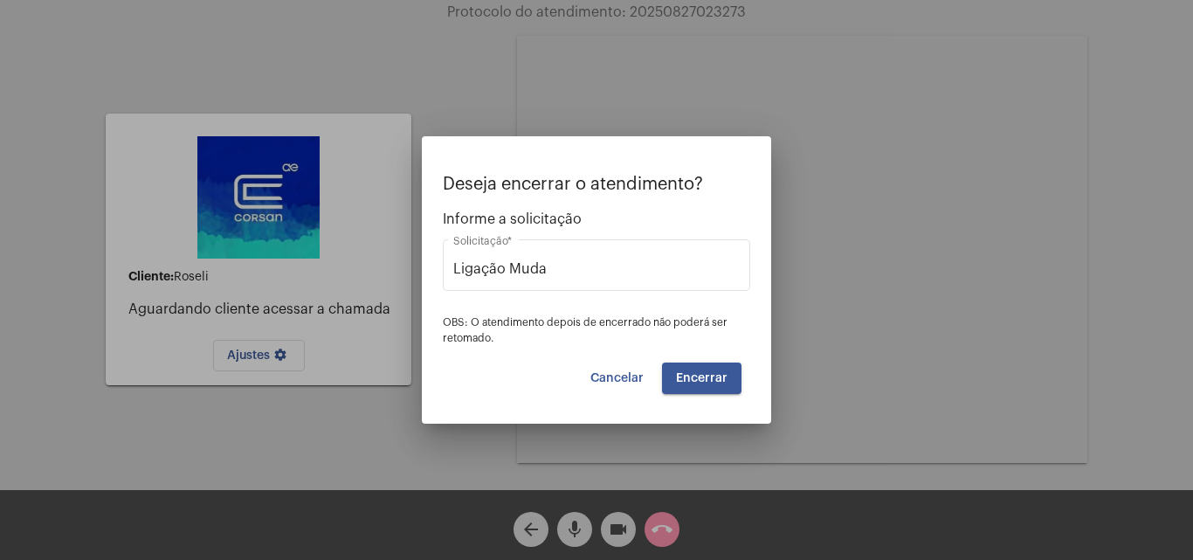
click at [714, 377] on span "Encerrar" at bounding box center [702, 378] width 52 height 12
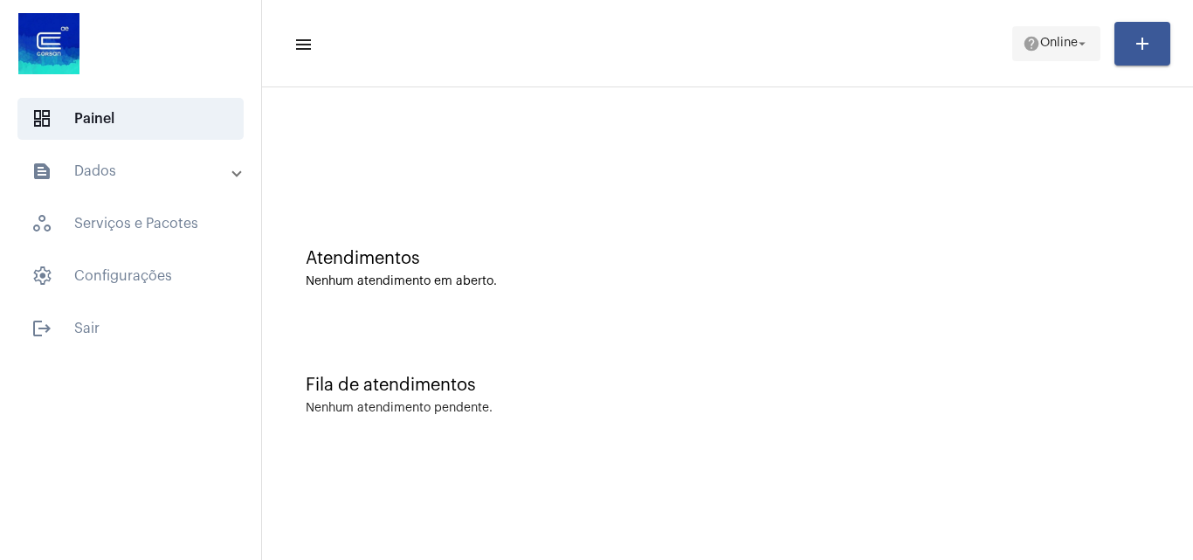
click at [1077, 36] on mat-icon "arrow_drop_down" at bounding box center [1082, 44] width 16 height 16
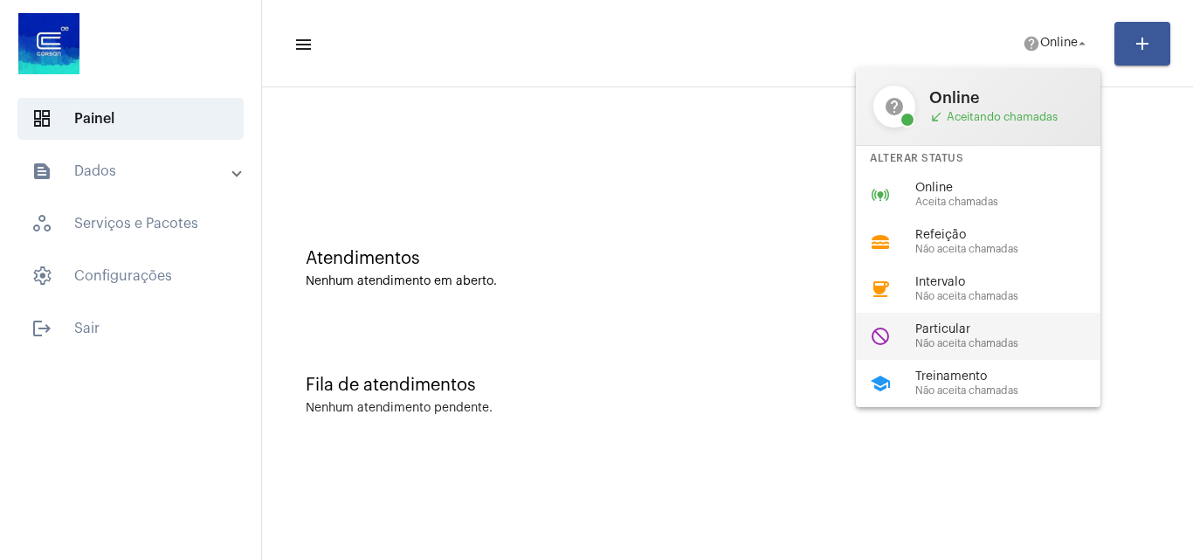
click at [1045, 335] on span "Particular" at bounding box center [1014, 329] width 199 height 13
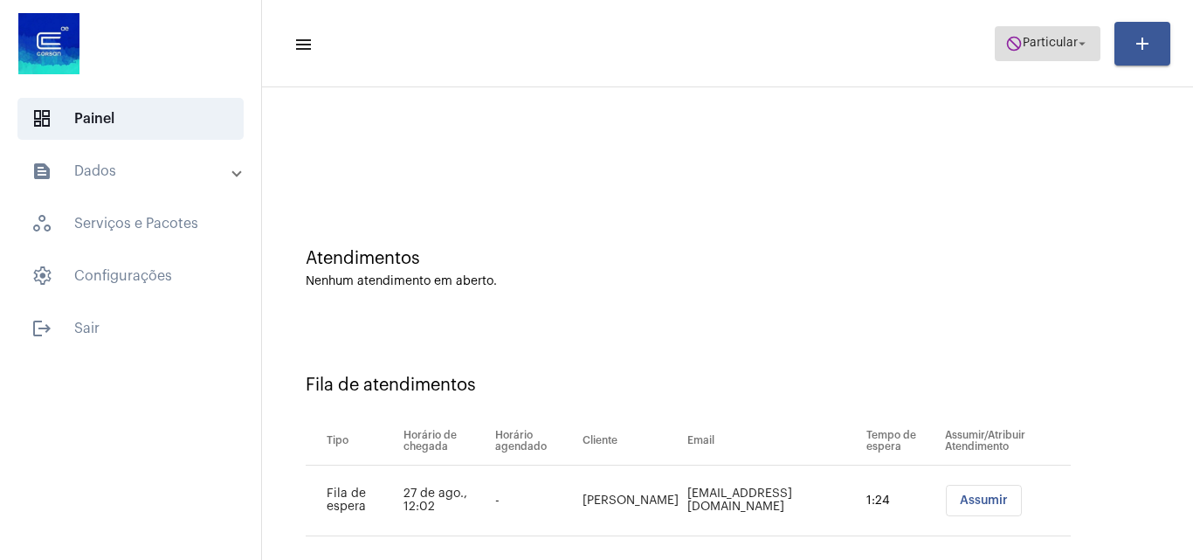
click at [1072, 51] on span "do_not_disturb Particular arrow_drop_down" at bounding box center [1047, 42] width 85 height 31
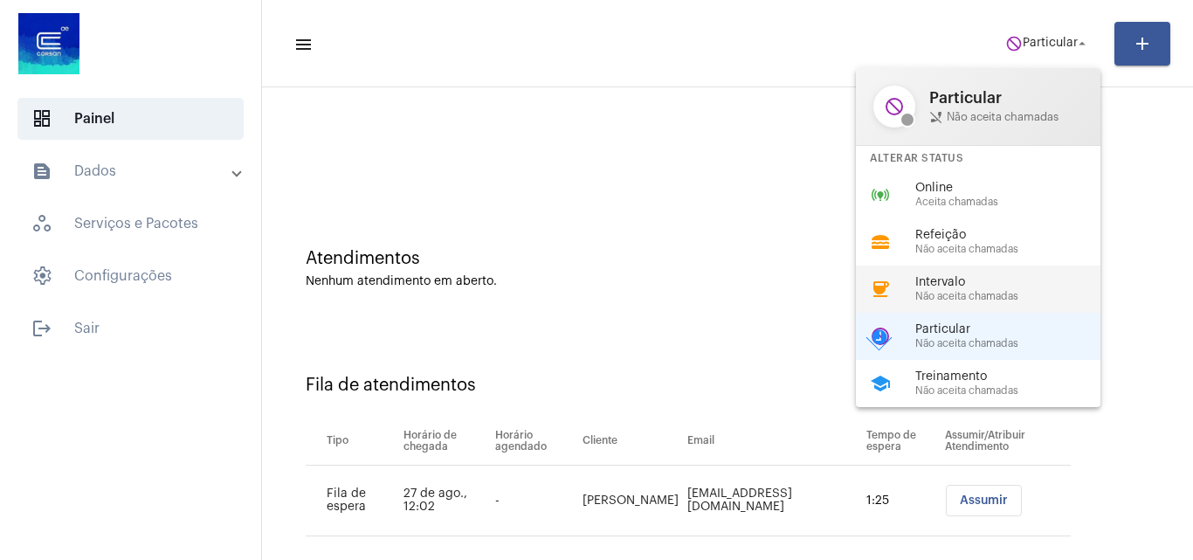
click at [973, 286] on span "Intervalo" at bounding box center [1014, 282] width 199 height 13
